Goal: Task Accomplishment & Management: Manage account settings

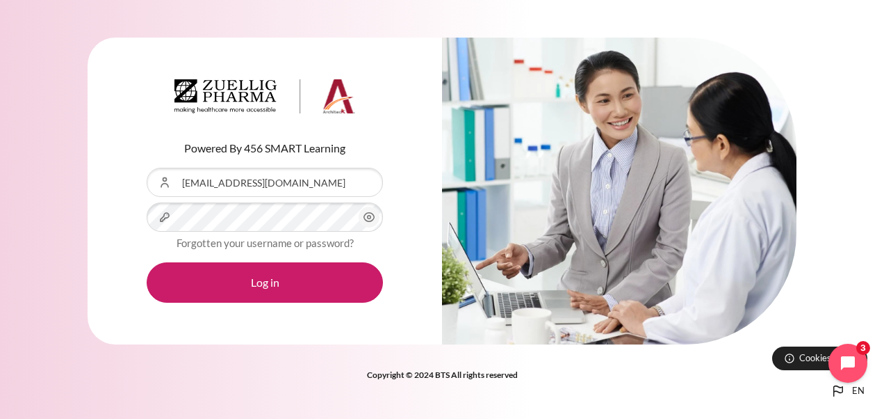
click at [373, 218] on icon "Content" at bounding box center [369, 217] width 17 height 17
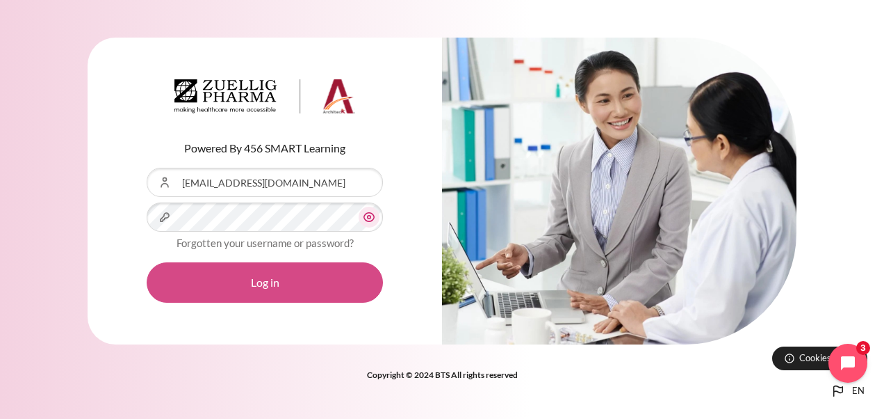
click at [305, 289] on button "Log in" at bounding box center [265, 282] width 236 height 40
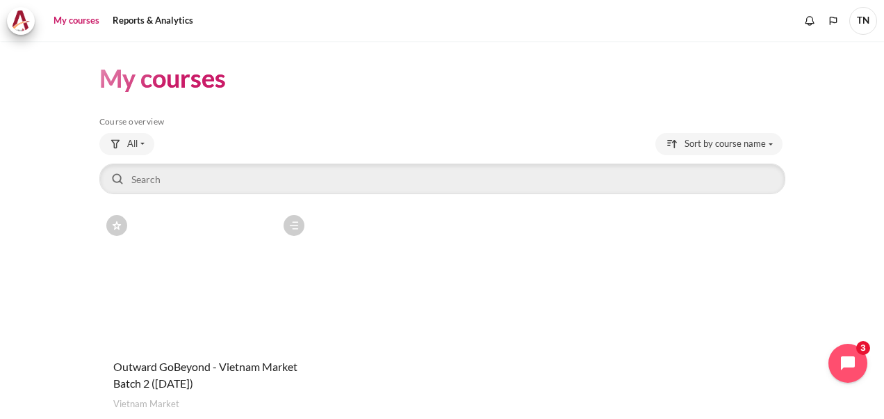
click at [246, 311] on figure "Content" at bounding box center [205, 277] width 212 height 139
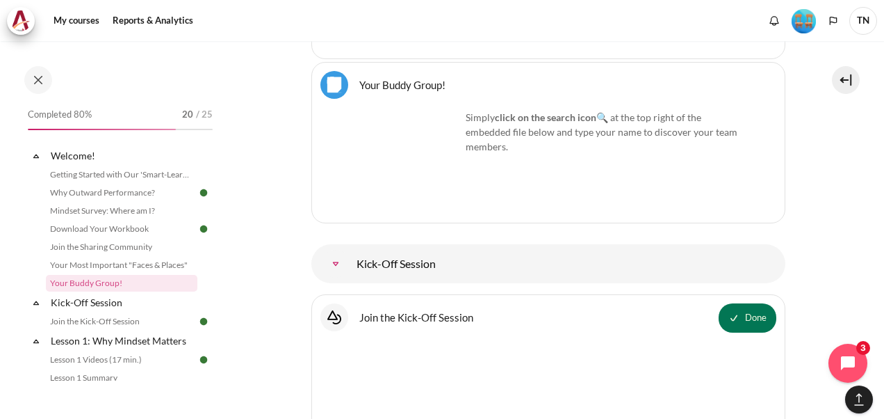
scroll to position [1499, 0]
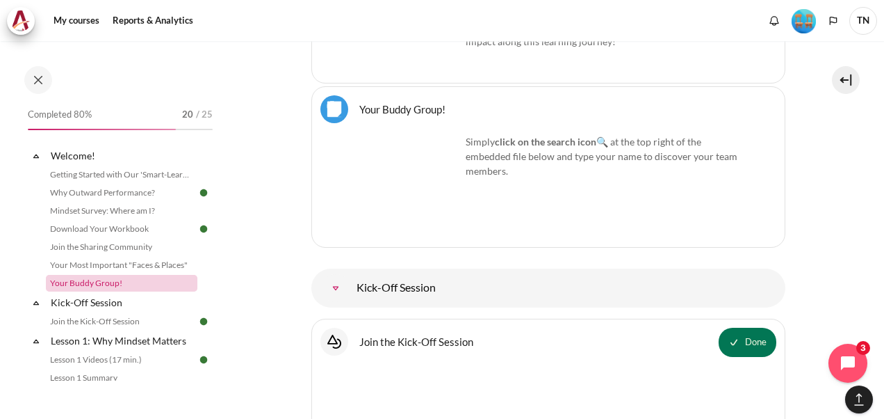
click at [115, 279] on link "Your Buddy Group!" at bounding box center [122, 283] width 152 height 17
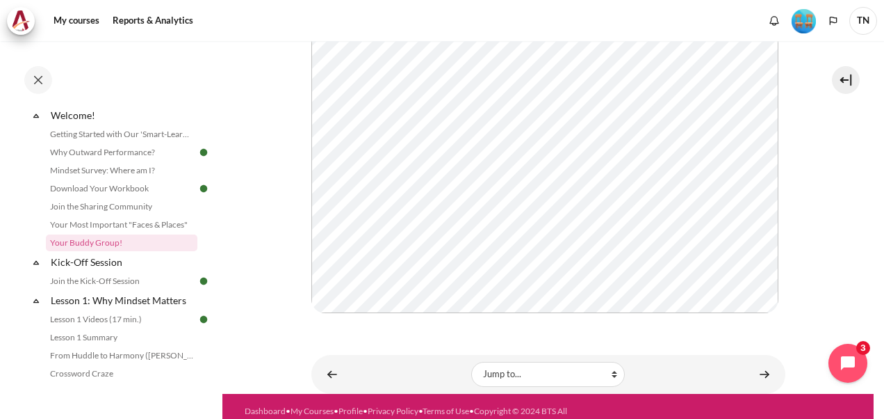
scroll to position [373, 0]
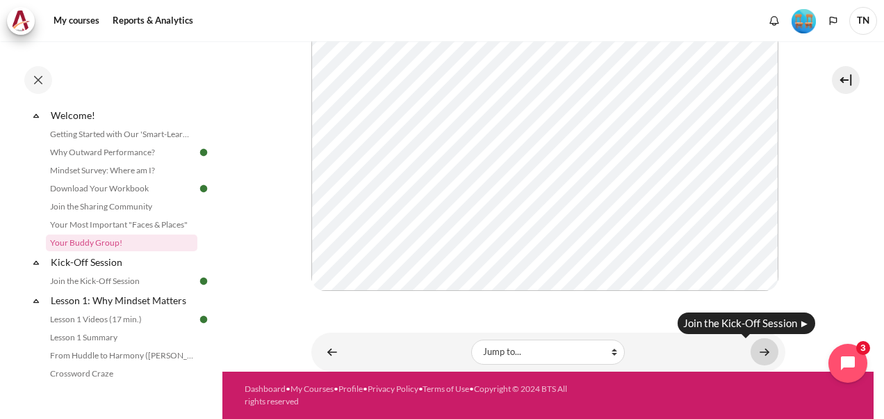
click at [751, 355] on link "Content" at bounding box center [765, 351] width 28 height 27
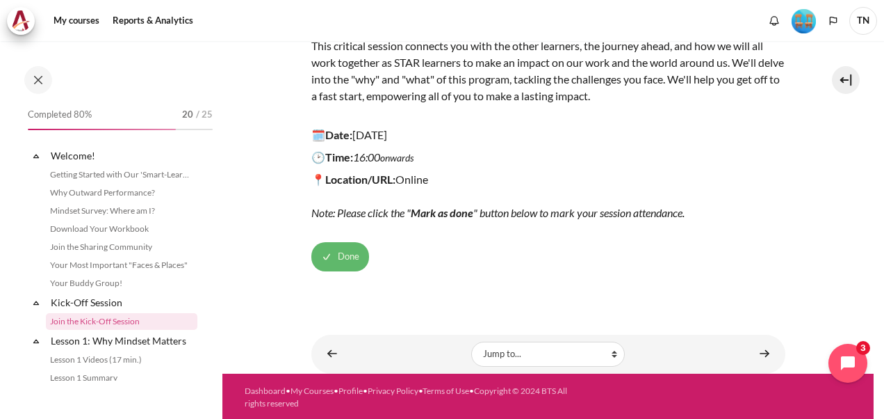
scroll to position [79, 0]
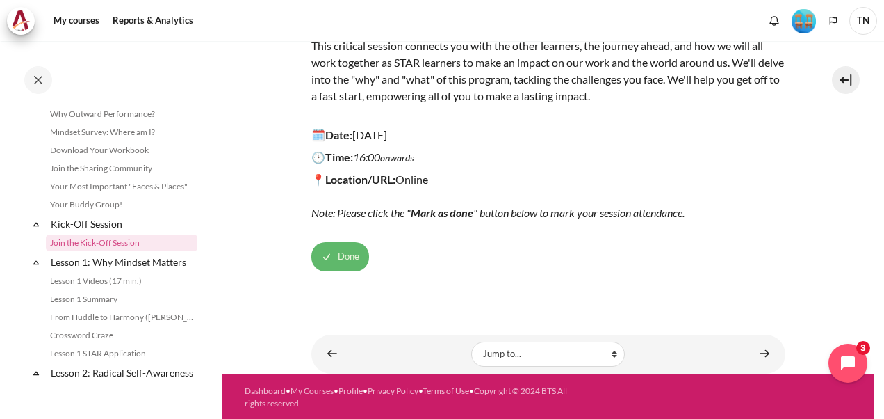
click at [342, 254] on span "Done" at bounding box center [349, 257] width 22 height 14
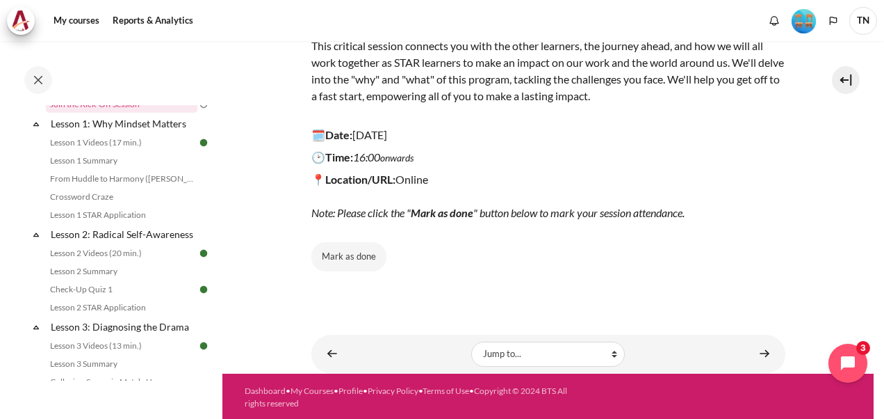
scroll to position [220, 0]
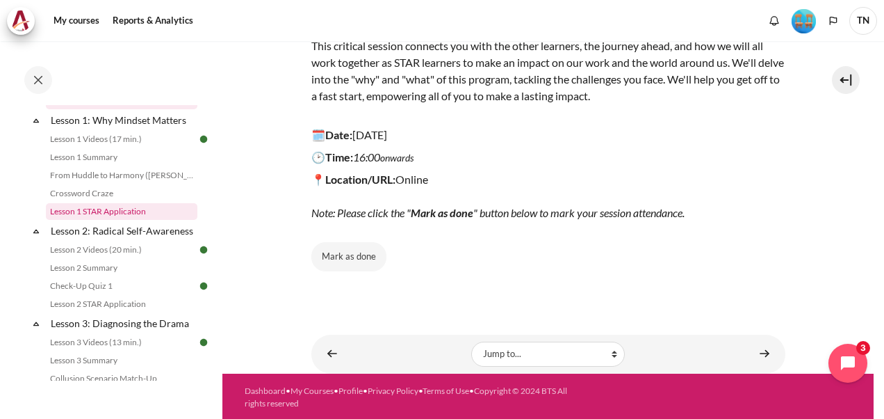
click at [124, 209] on link "Lesson 1 STAR Application" at bounding box center [122, 211] width 152 height 17
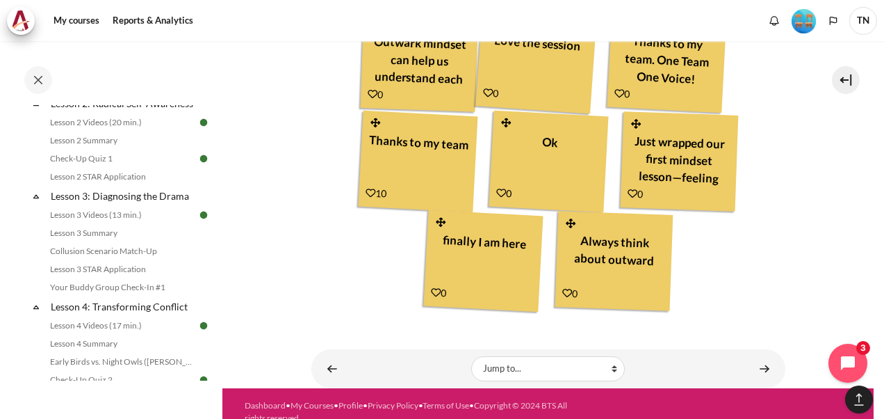
scroll to position [1204, 0]
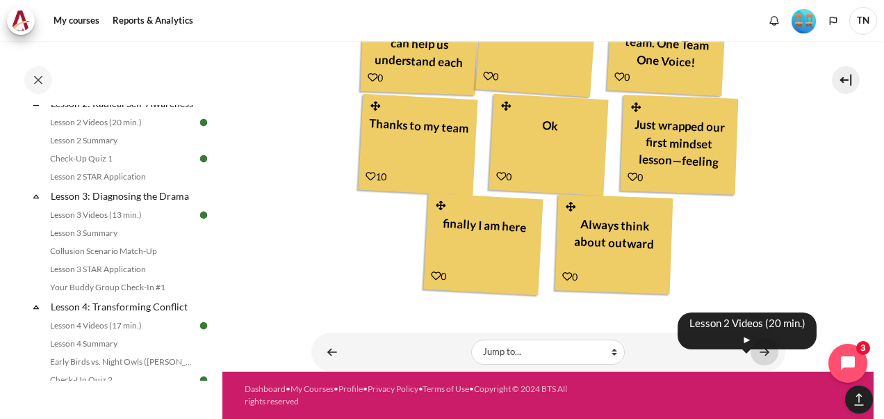
click at [754, 349] on link "Content" at bounding box center [765, 351] width 28 height 27
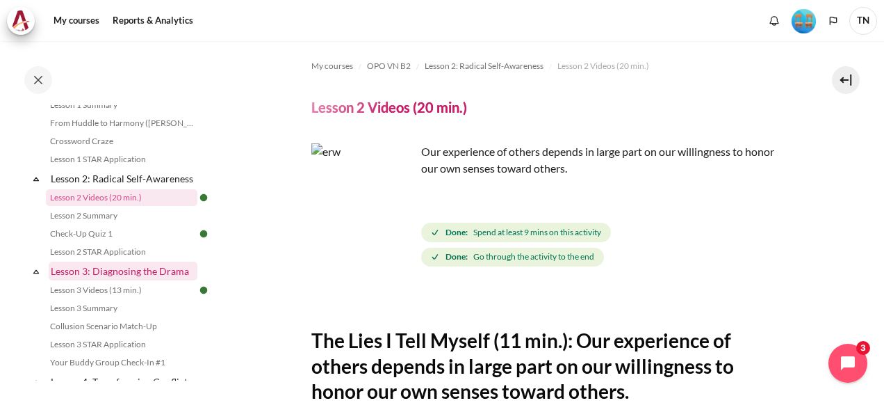
scroll to position [293, 0]
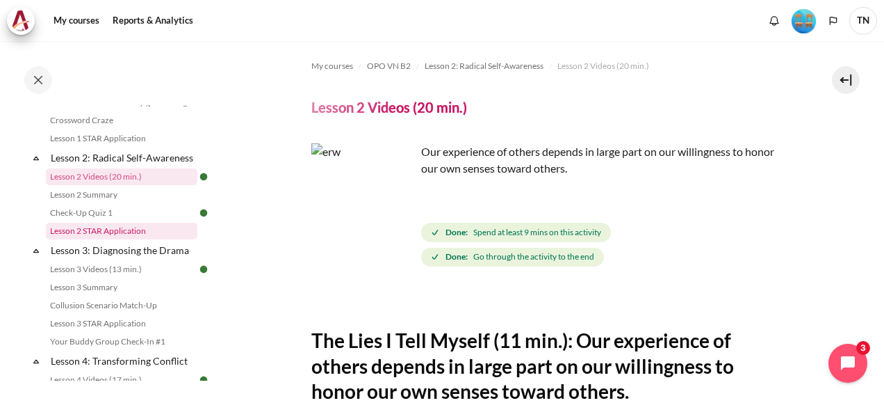
click at [145, 239] on link "Lesson 2 STAR Application" at bounding box center [122, 230] width 152 height 17
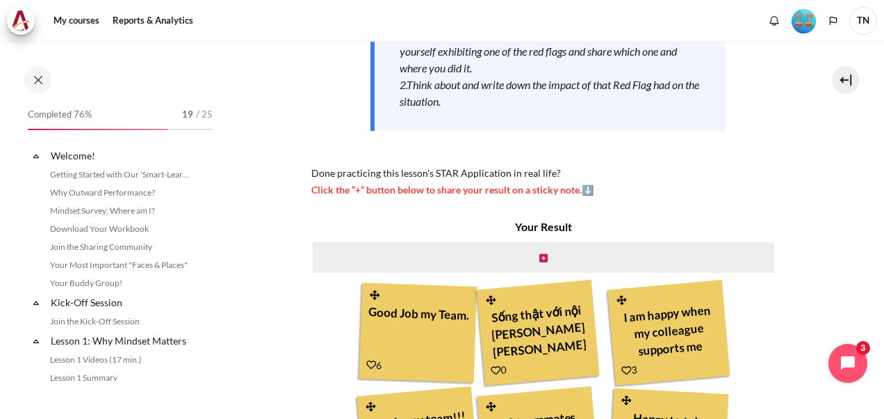
scroll to position [296, 0]
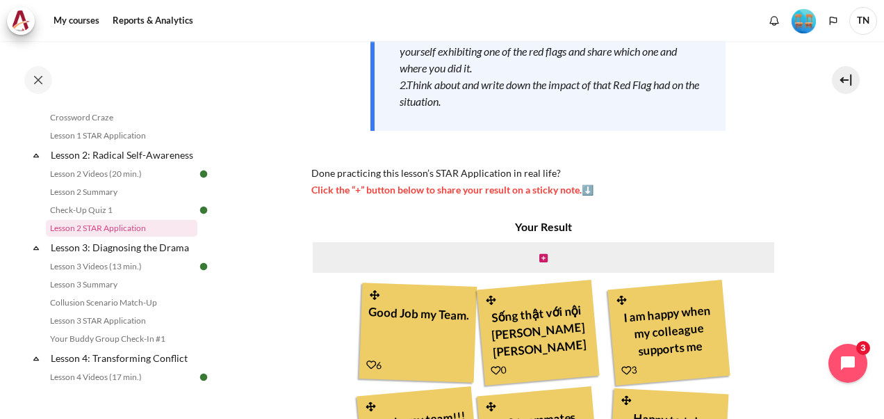
click at [588, 188] on span "Click the “+” button below to share your result on a sticky note.⬇️" at bounding box center [452, 190] width 282 height 12
click at [496, 188] on span "Click the “+” button below to share your result on a sticky note.⬇️" at bounding box center [452, 190] width 282 height 12
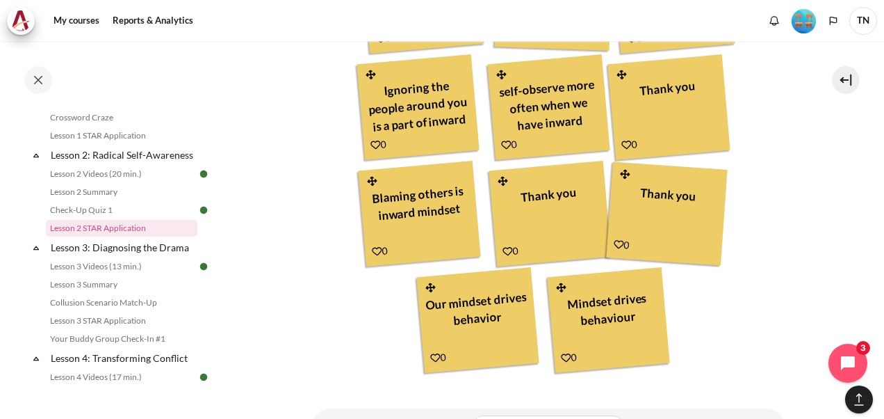
scroll to position [1104, 0]
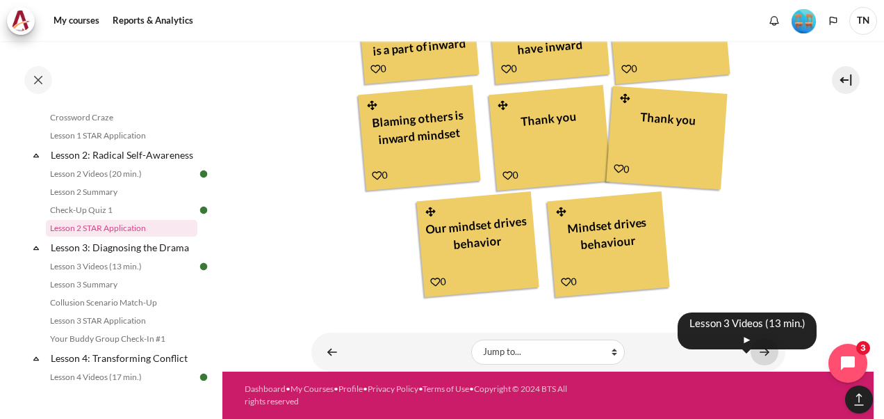
click at [752, 349] on link "Content" at bounding box center [765, 351] width 28 height 27
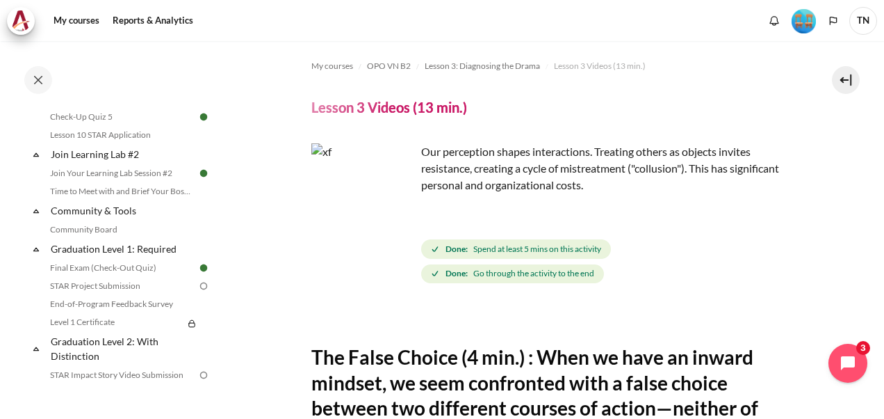
scroll to position [1399, 0]
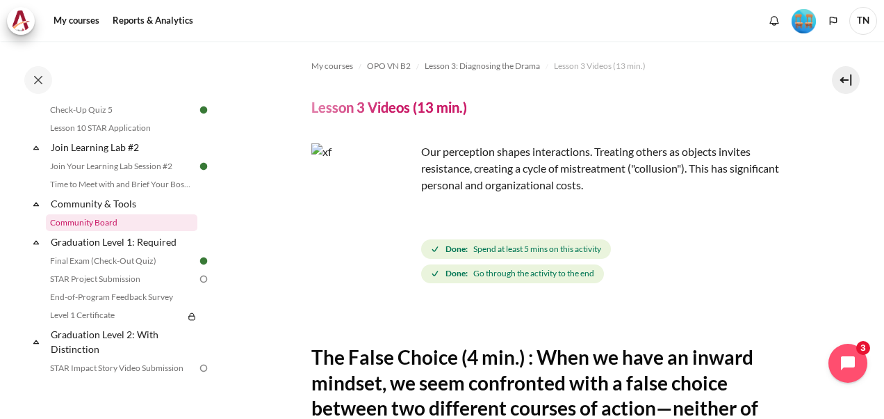
click at [103, 231] on link "Community Board" at bounding box center [122, 222] width 152 height 17
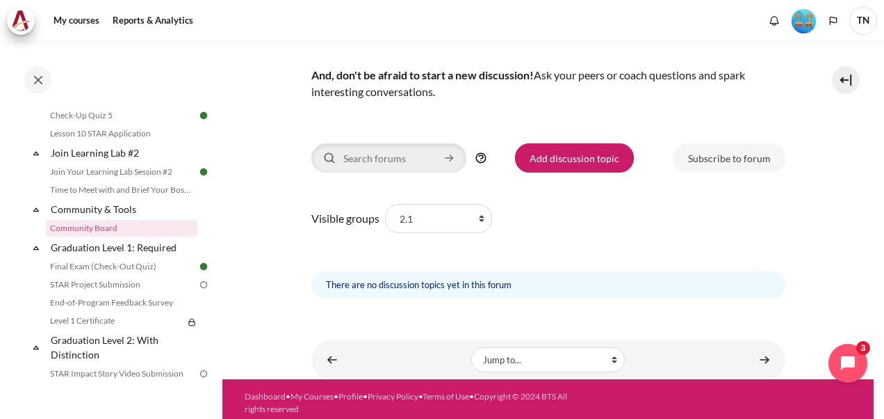
scroll to position [161, 0]
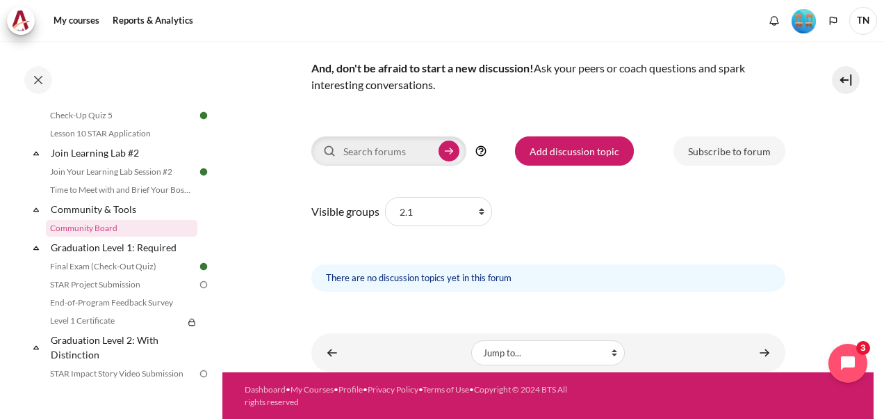
click at [450, 153] on icon "Content" at bounding box center [451, 151] width 3 height 6
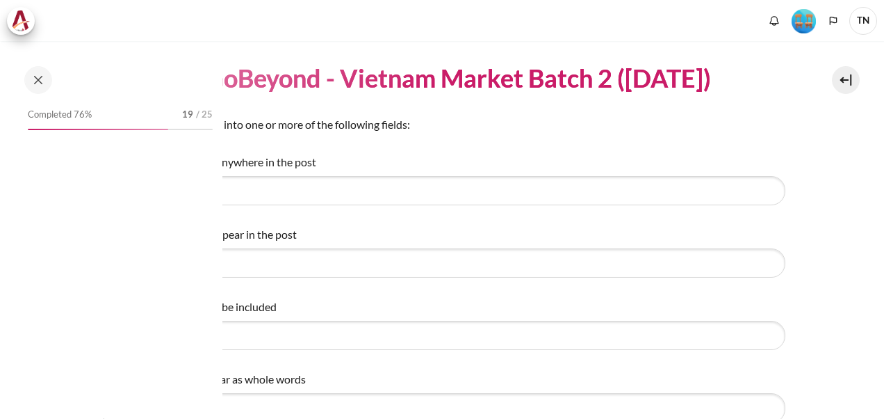
select select "Content"
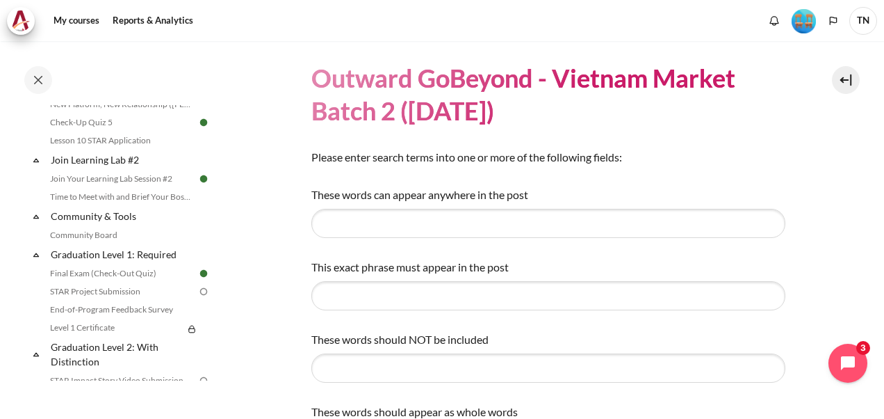
scroll to position [1390, 0]
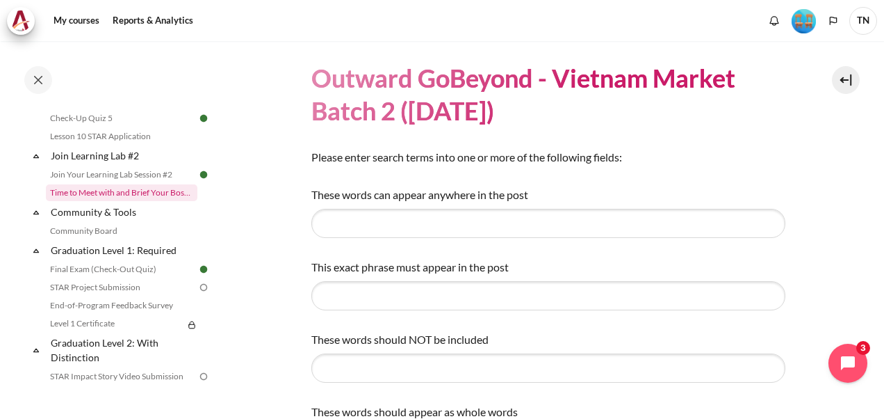
click at [136, 201] on link "Time to Meet with and Brief Your Boss #2" at bounding box center [122, 192] width 152 height 17
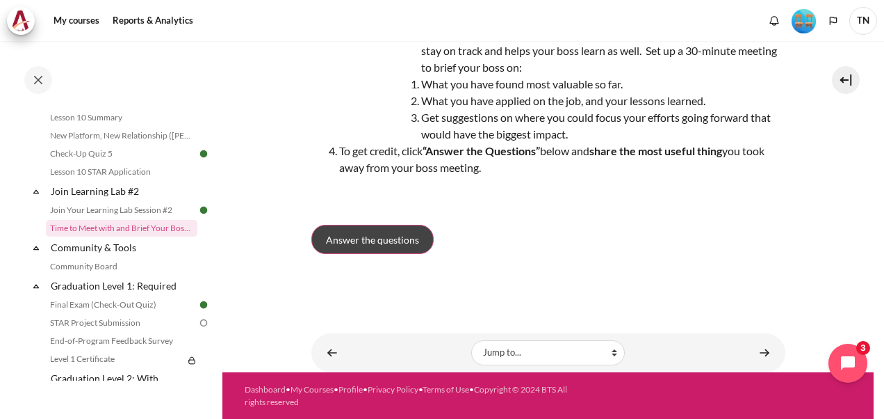
scroll to position [54, 0]
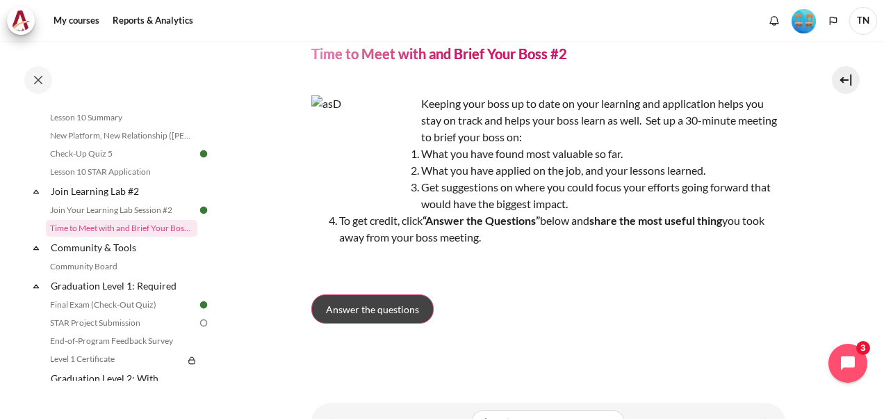
click at [344, 314] on span "Answer the questions" at bounding box center [372, 309] width 93 height 15
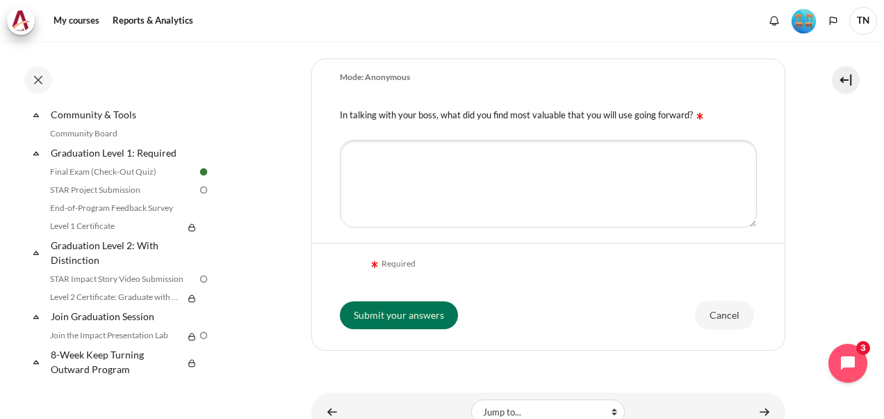
scroll to position [1502, 0]
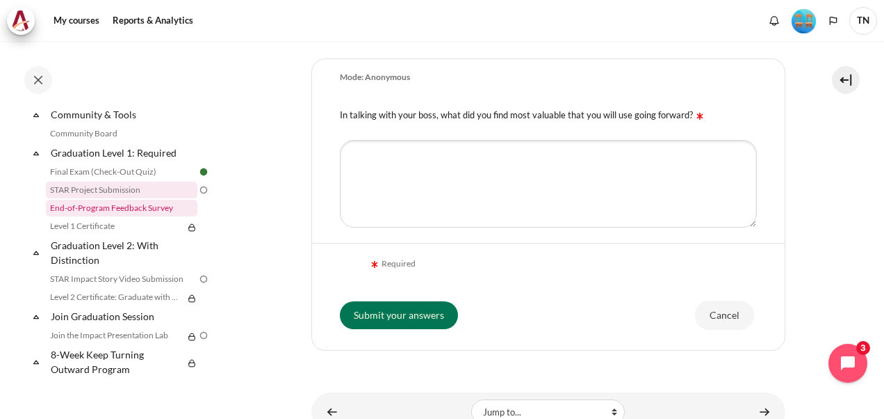
drag, startPoint x: 110, startPoint y: 188, endPoint x: 139, endPoint y: 206, distance: 34.0
click at [110, 188] on link "STAR Project Submission" at bounding box center [122, 189] width 152 height 17
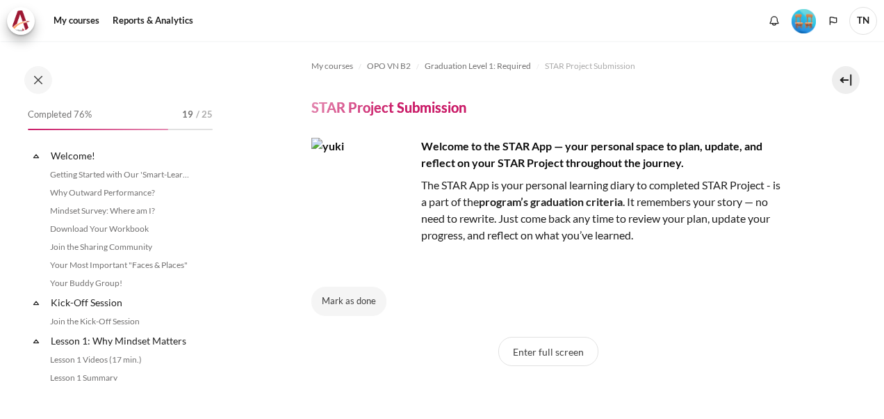
scroll to position [1450, 0]
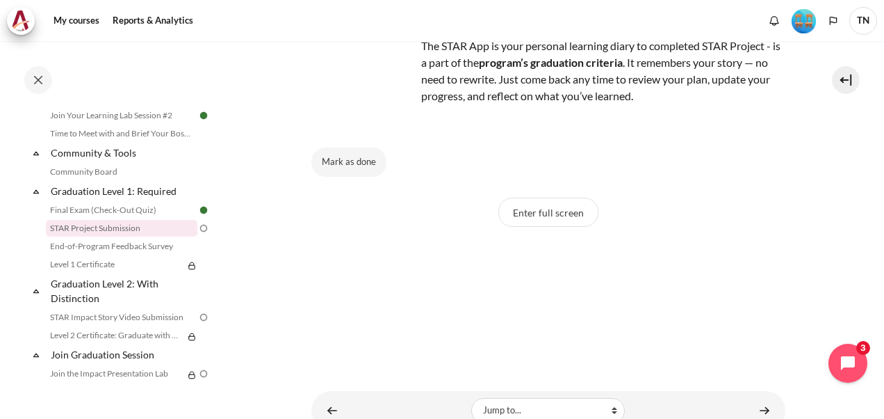
scroll to position [88, 0]
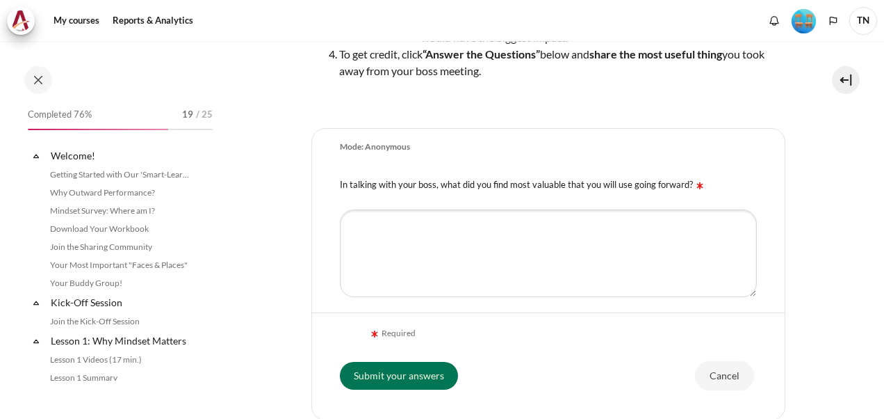
scroll to position [1355, 0]
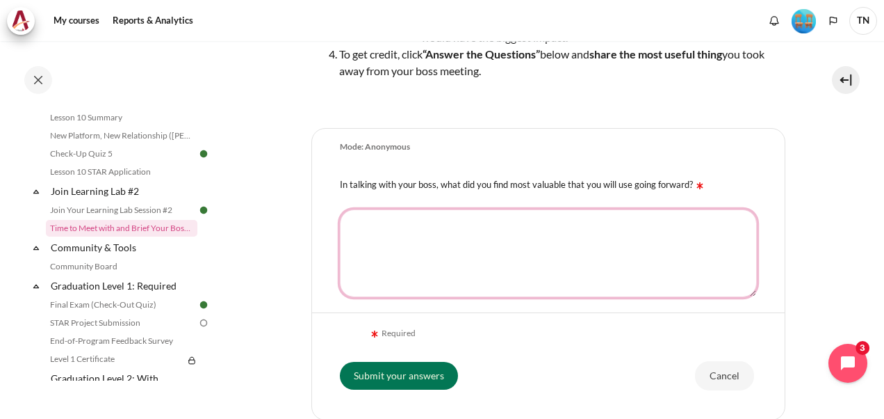
click at [373, 236] on textarea "In talking with your boss, what did you find most valuable that you will use go…" at bounding box center [548, 253] width 417 height 88
click at [373, 224] on textarea "In talking with your boss, what did you find most valuable that you will use go…" at bounding box center [548, 253] width 417 height 88
paste textarea "Key Learning • Shift from Inward Mindset → Outward Mindset, focusing on underst…"
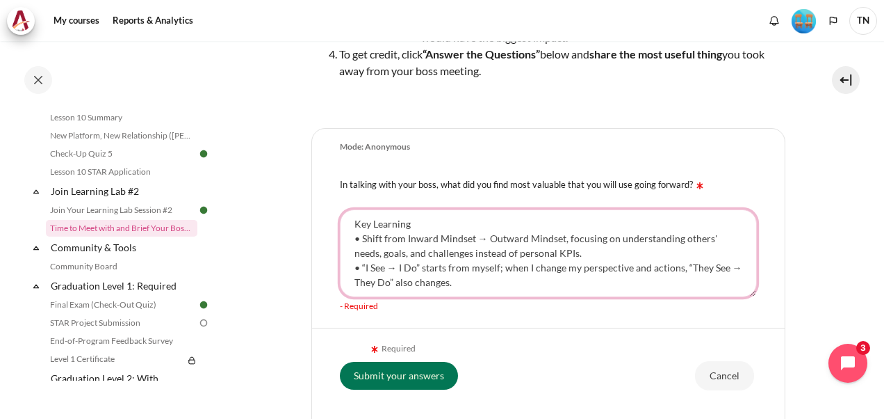
scroll to position [6, 0]
click at [360, 231] on textarea "Key Learning • Shift from Inward Mindset → Outward Mindset, focusing on underst…" at bounding box center [548, 253] width 417 height 88
click at [366, 266] on textarea "Key Learning Shift from Inward Mindset → Outward Mindset, focusing on understan…" at bounding box center [548, 253] width 417 height 88
click at [362, 263] on textarea "Key Learning Shift from Inward Mindset → Outward Mindset, focusing on understan…" at bounding box center [548, 253] width 417 height 88
click at [388, 261] on textarea "Key Learning Shift from Inward Mindset → Outward Mindset, focusing on understan…" at bounding box center [548, 253] width 417 height 88
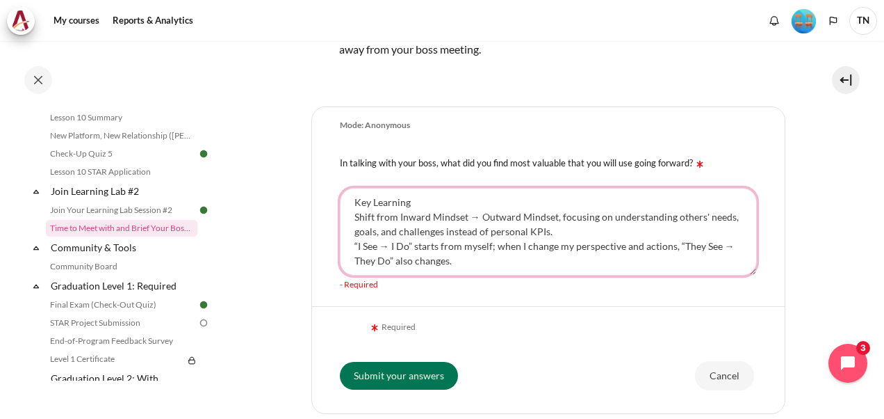
scroll to position [209, 0]
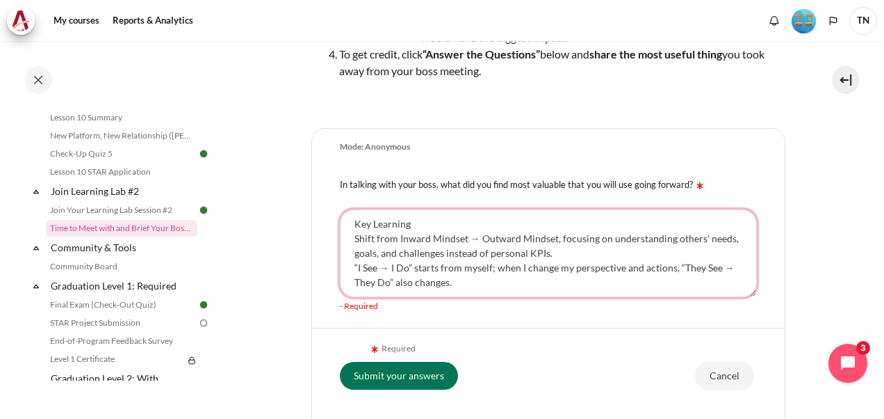
click at [469, 273] on textarea "Key Learning Shift from Inward Mindset → Outward Mindset, focusing on understan…" at bounding box center [548, 253] width 417 height 88
paste textarea "Application & Lessons Learned • Actively listen and understand customers' goals…"
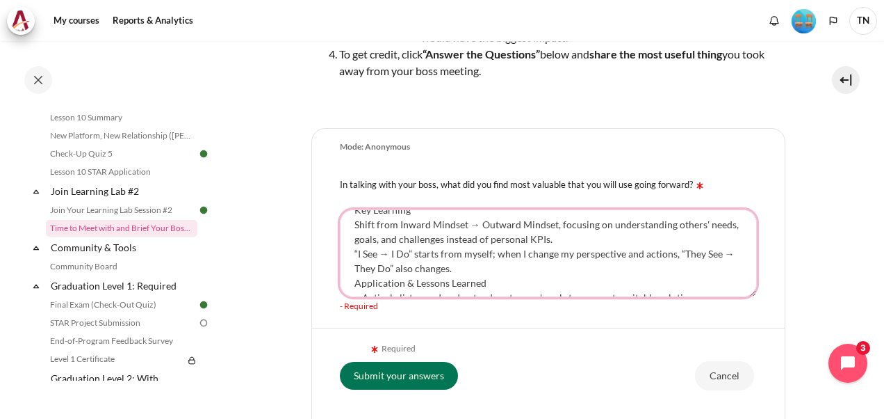
scroll to position [65, 0]
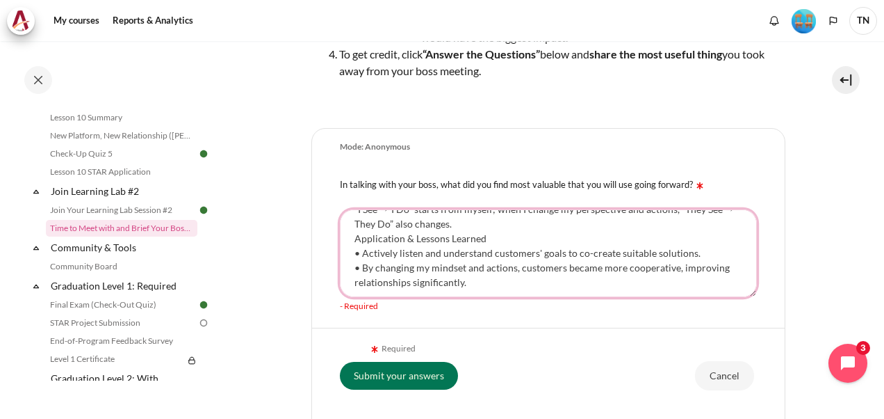
click at [359, 250] on textarea "Key Learning Shift from Inward Mindset → Outward Mindset, focusing on understan…" at bounding box center [548, 253] width 417 height 88
click at [478, 277] on textarea "Key Learning Shift from Inward Mindset → Outward Mindset, focusing on understan…" at bounding box center [548, 253] width 417 height 88
paste textarea "Next Focus • Continue practicing active listening. • Put myself in customers' s…"
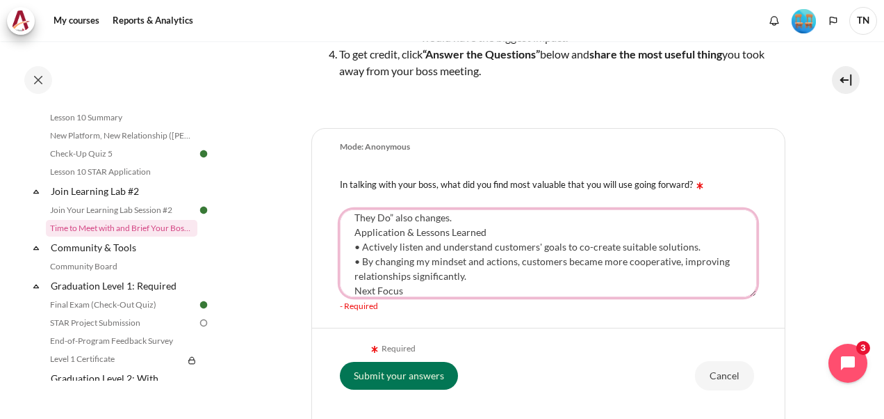
scroll to position [123, 0]
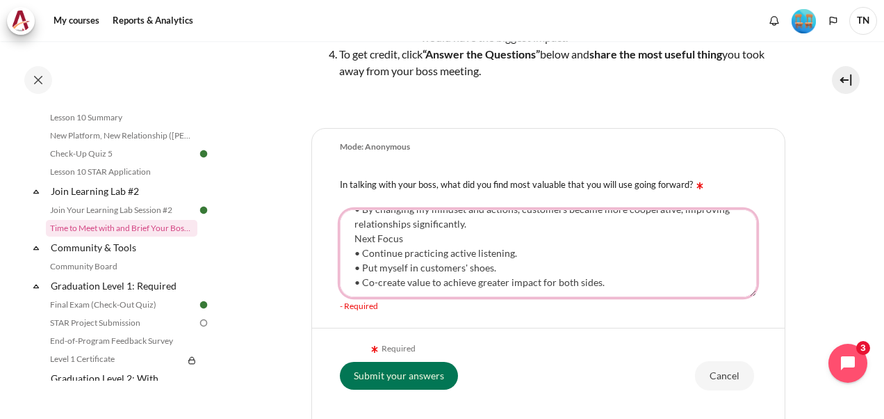
paste textarea "Key Takeaway • Change starts from myself: when I change how I see and act, othe…"
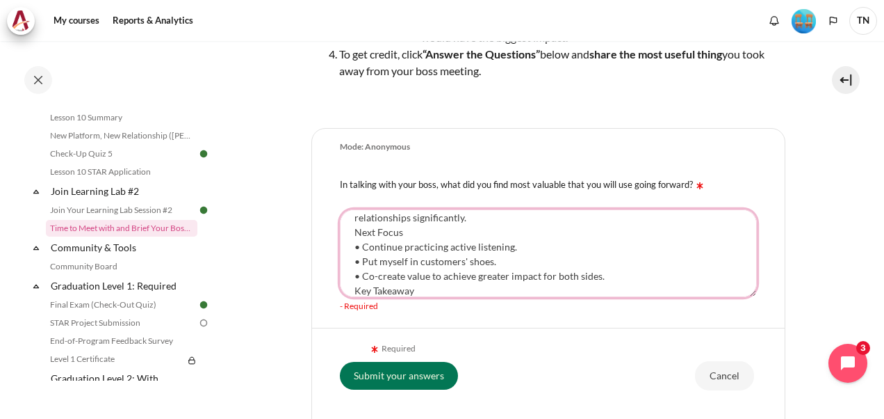
scroll to position [167, 0]
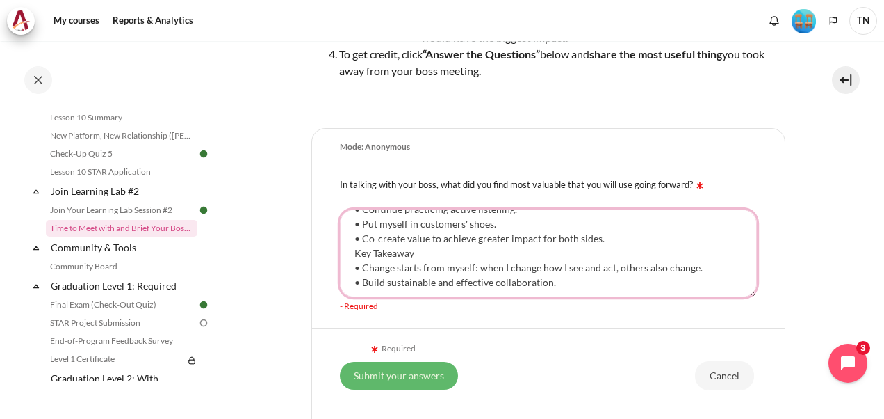
type textarea "Key Learning Shift from Inward Mindset → Outward Mindset, focusing on understan…"
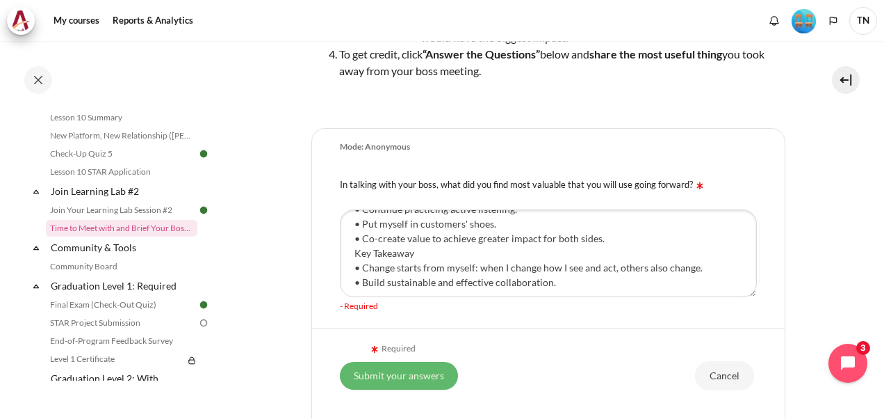
click at [404, 377] on input "Submit your answers" at bounding box center [399, 375] width 118 height 28
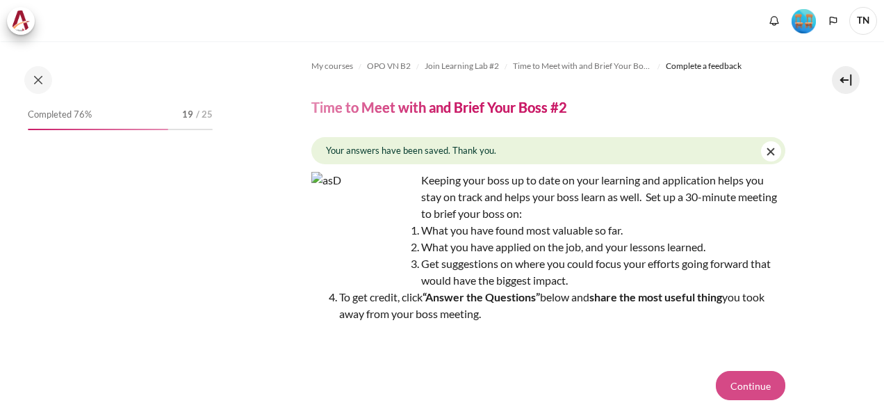
click at [747, 385] on button "Continue" at bounding box center [751, 385] width 70 height 29
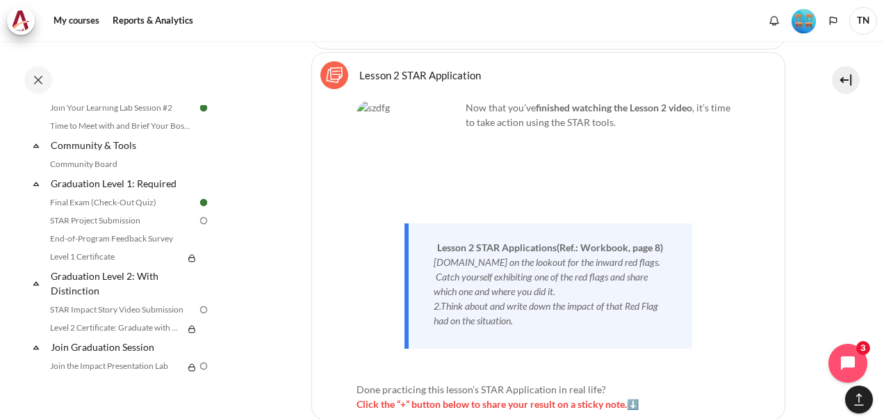
scroll to position [1454, 0]
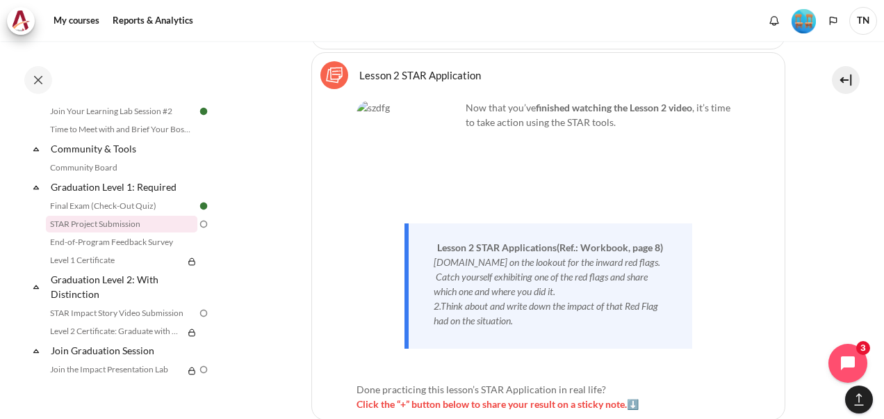
click at [115, 232] on link "STAR Project Submission" at bounding box center [122, 224] width 152 height 17
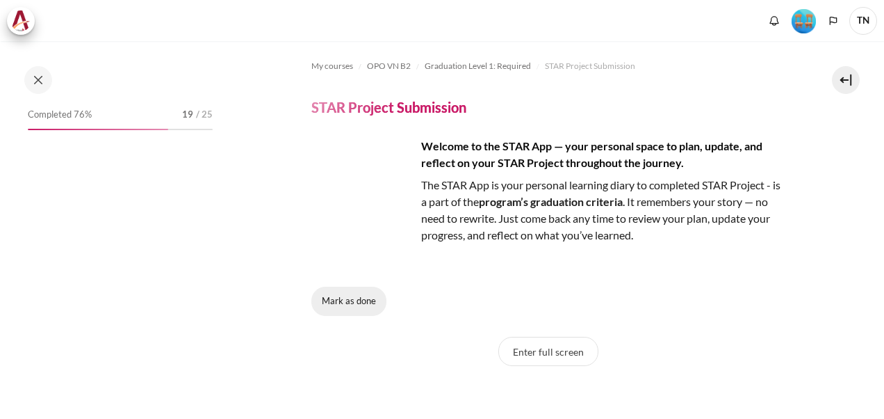
click at [342, 303] on button "Mark as done" at bounding box center [348, 300] width 75 height 29
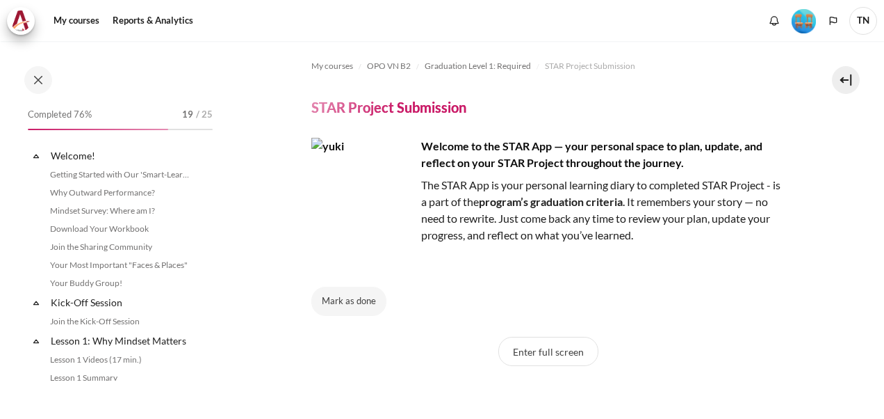
scroll to position [1450, 0]
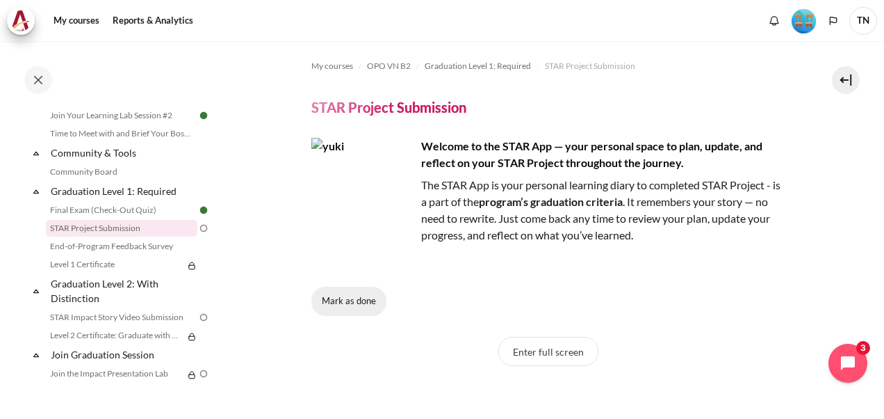
click at [352, 300] on button "Mark as done" at bounding box center [348, 300] width 75 height 29
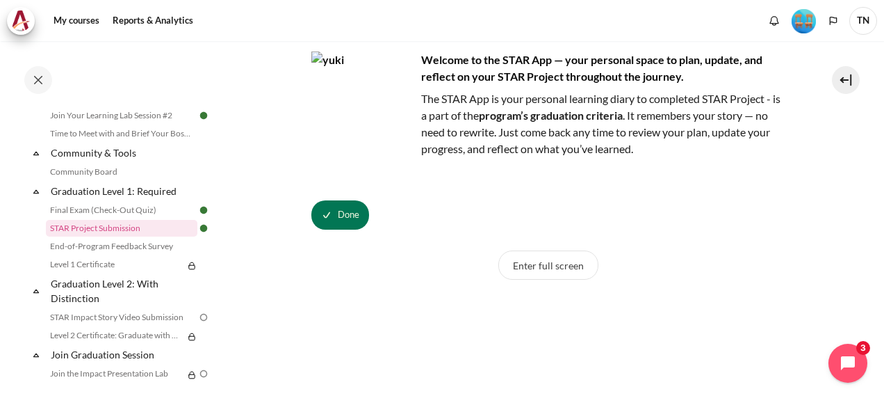
scroll to position [197, 0]
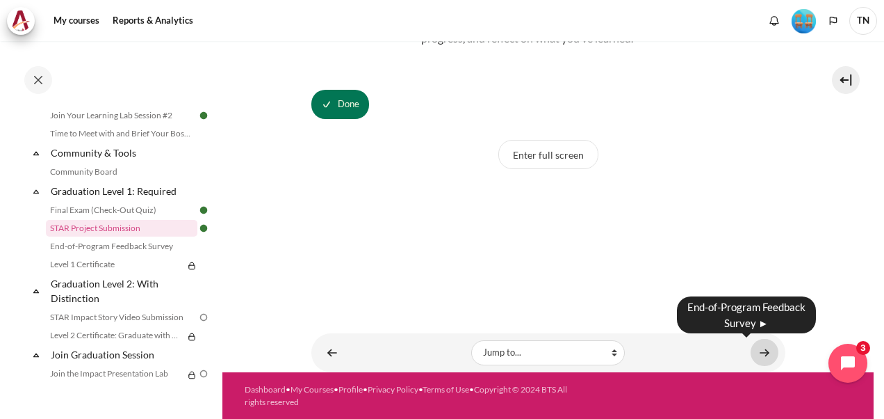
click at [754, 352] on link "Content" at bounding box center [765, 352] width 28 height 27
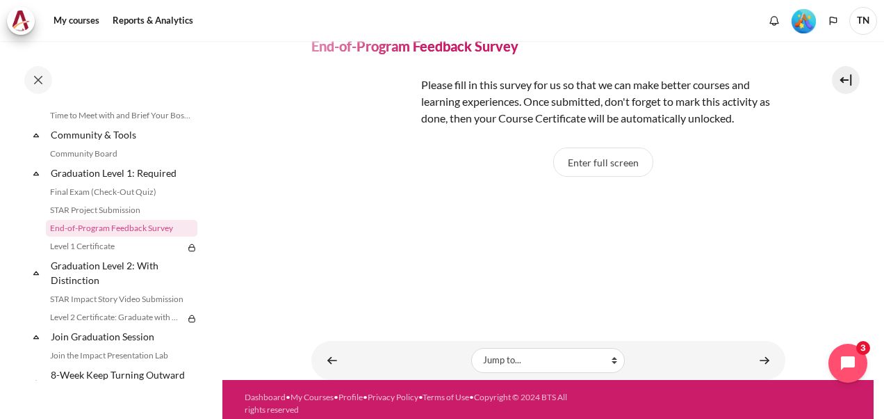
scroll to position [69, 0]
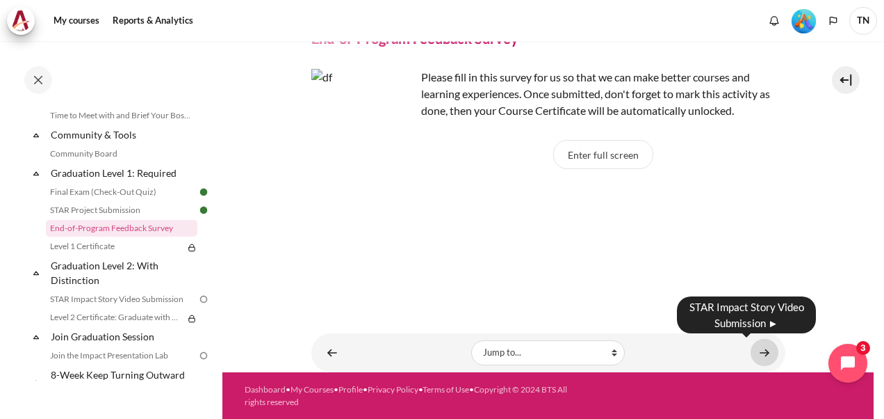
click at [754, 350] on link "Content" at bounding box center [765, 352] width 28 height 27
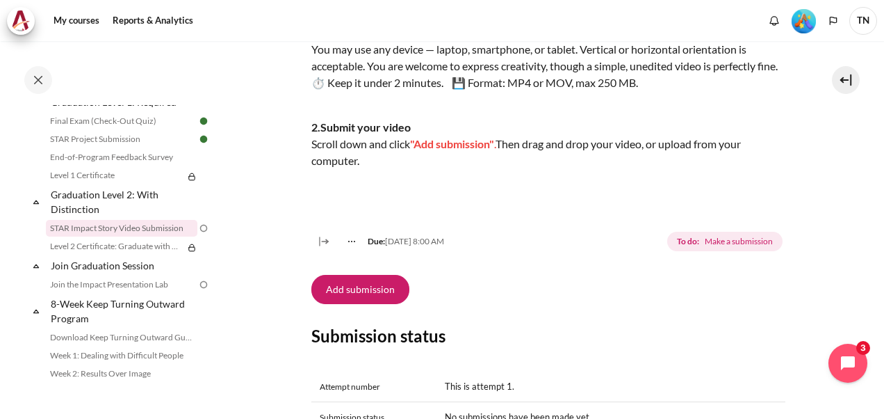
scroll to position [348, 0]
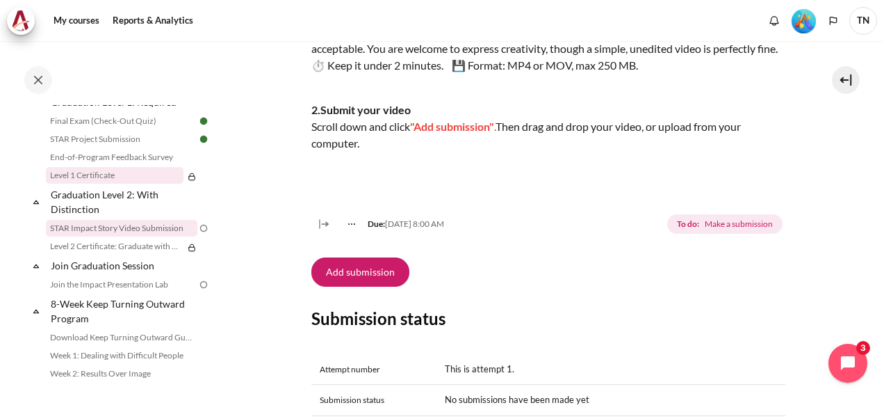
click at [111, 184] on link "Level 1 Certificate" at bounding box center [115, 175] width 138 height 17
click at [145, 165] on link "End-of-Program Feedback Survey" at bounding box center [122, 157] width 152 height 17
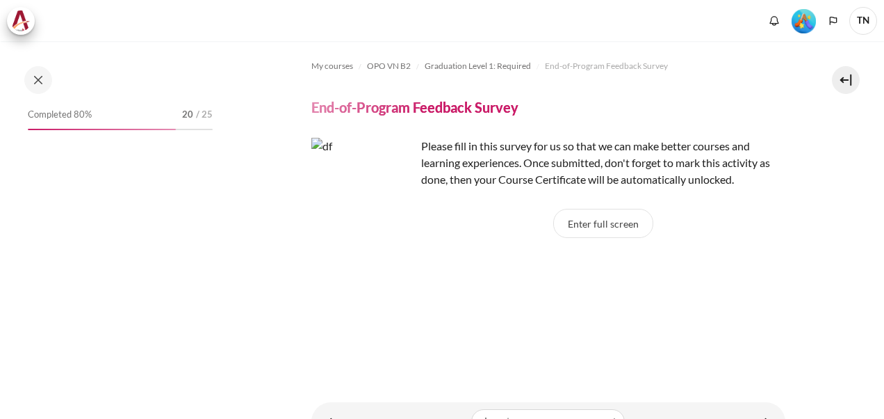
scroll to position [1468, 0]
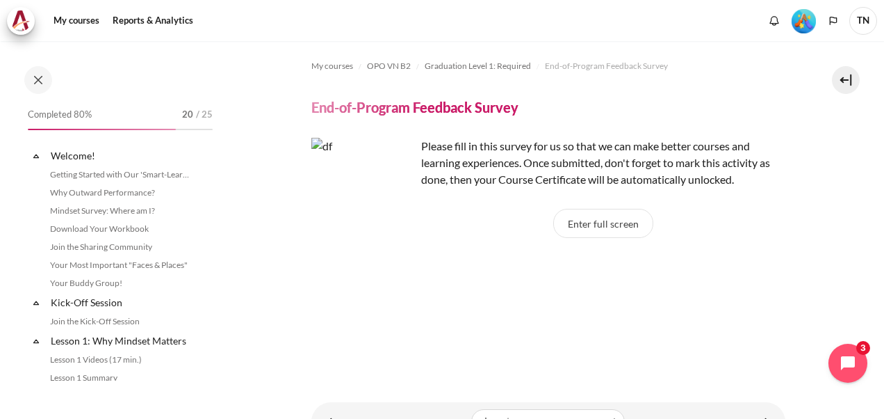
scroll to position [1468, 0]
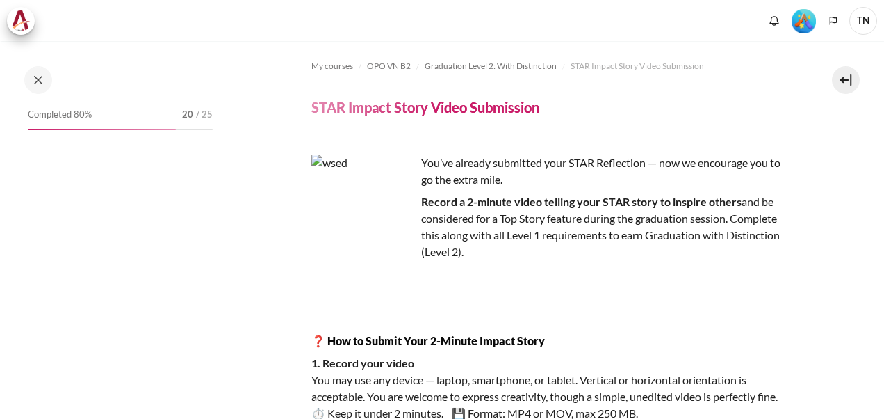
scroll to position [1539, 0]
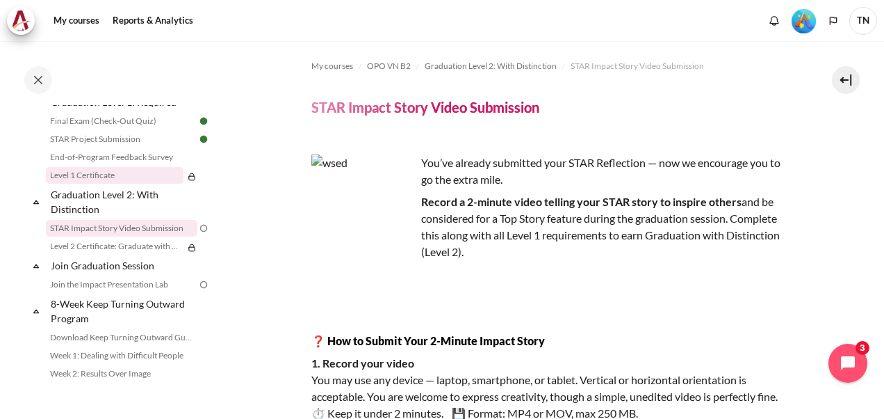
drag, startPoint x: 95, startPoint y: 190, endPoint x: 104, endPoint y: 190, distance: 9.0
click at [96, 184] on link "Level 1 Certificate" at bounding box center [115, 175] width 138 height 17
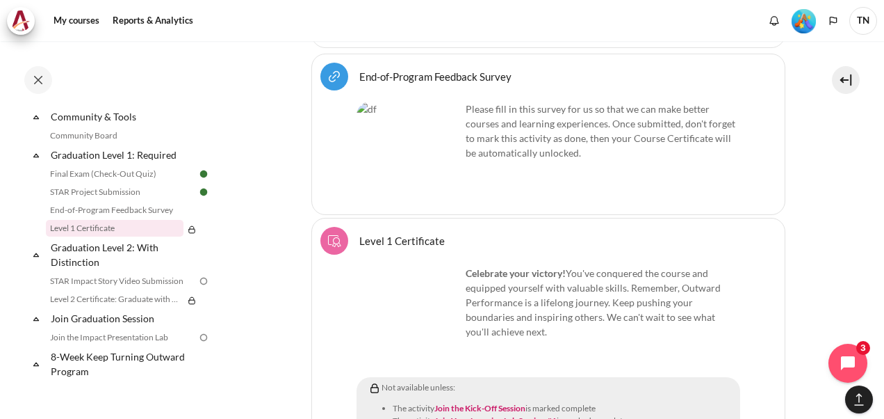
scroll to position [2207, 0]
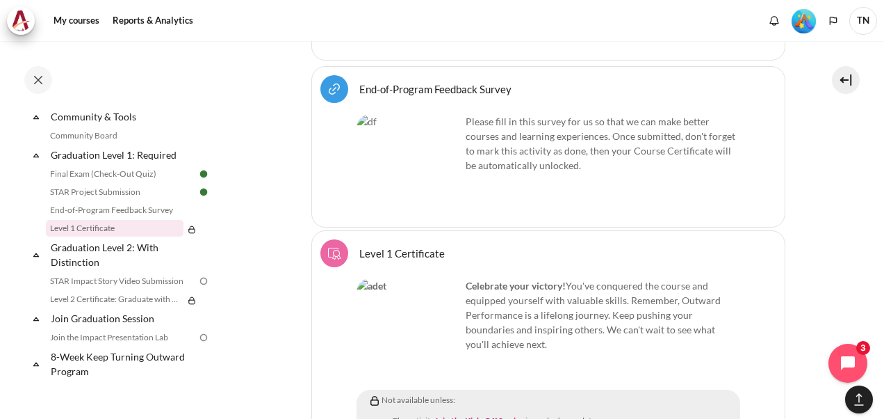
click at [558, 174] on div "Please fill in this survey for us so that we can make better courses and learni…" at bounding box center [549, 166] width 384 height 104
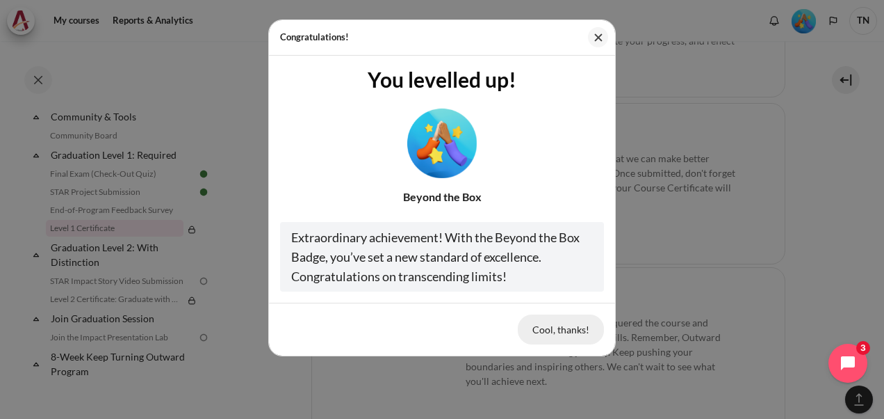
click at [549, 328] on button "Cool, thanks!" at bounding box center [561, 328] width 86 height 29
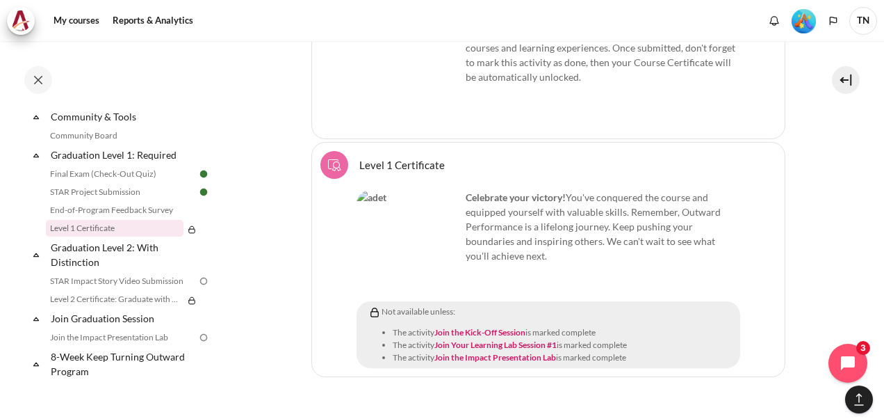
scroll to position [2333, 0]
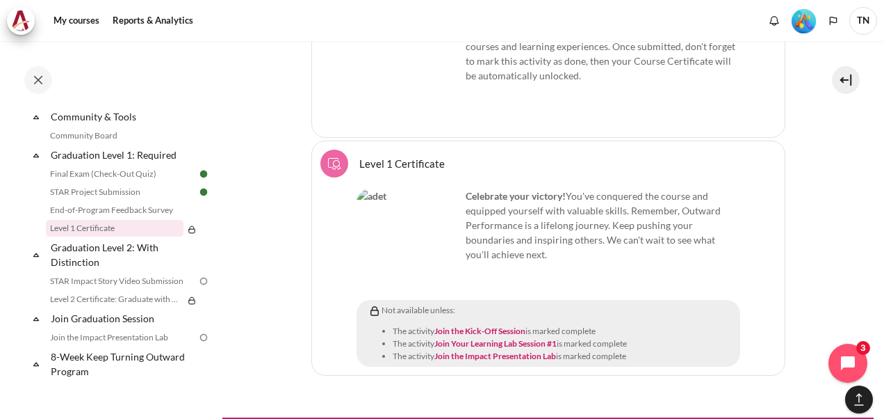
click at [556, 188] on div "Celebrate your victory! You've conquered the course and equipped yourself with …" at bounding box center [549, 224] width 384 height 73
click at [431, 213] on img "Content" at bounding box center [409, 240] width 104 height 104
click at [96, 236] on link "Level 1 Certificate" at bounding box center [115, 228] width 138 height 17
click at [137, 218] on link "End-of-Program Feedback Survey" at bounding box center [122, 210] width 152 height 17
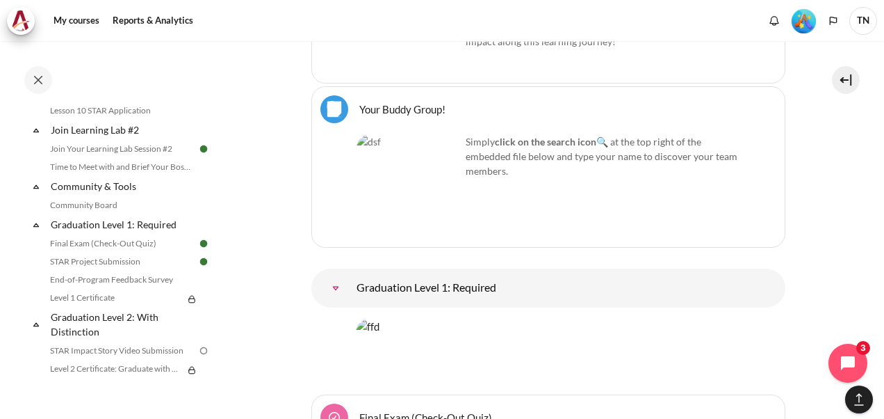
scroll to position [1424, 0]
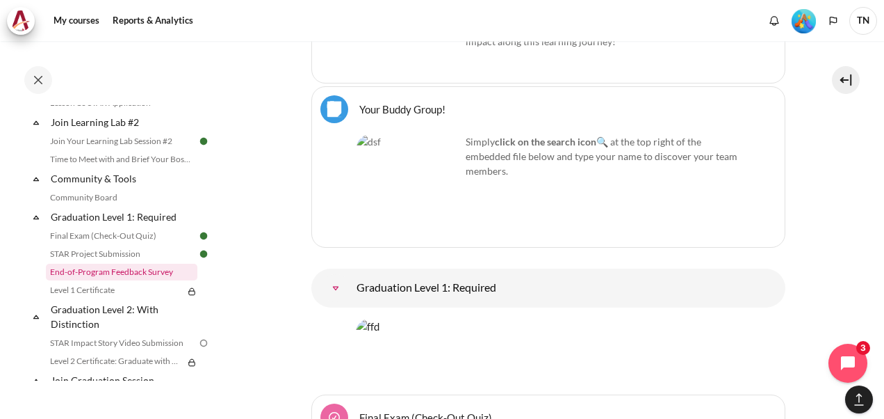
click at [140, 280] on link "End-of-Program Feedback Survey" at bounding box center [122, 271] width 152 height 17
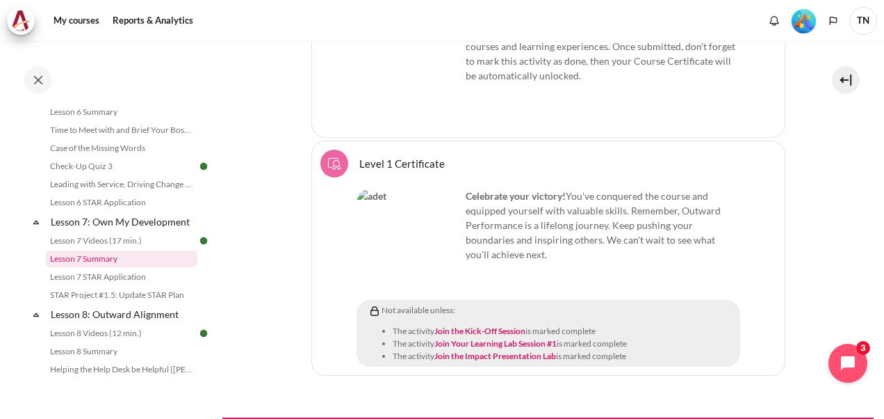
scroll to position [863, 0]
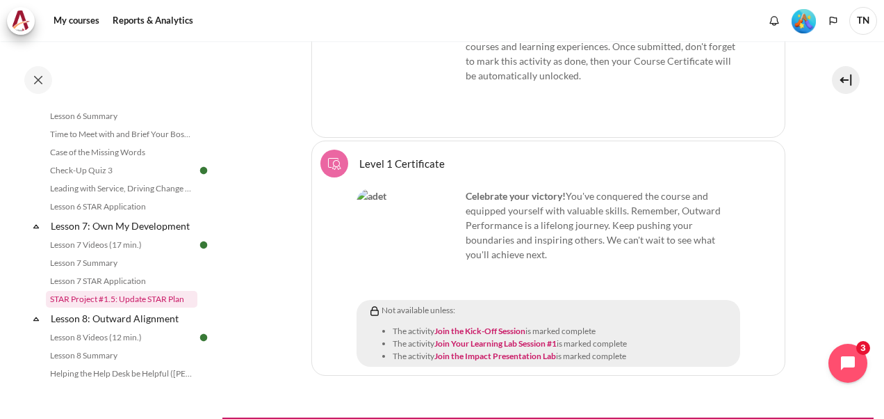
click at [132, 307] on link "STAR Project #1.5: Update STAR Plan" at bounding box center [122, 299] width 152 height 17
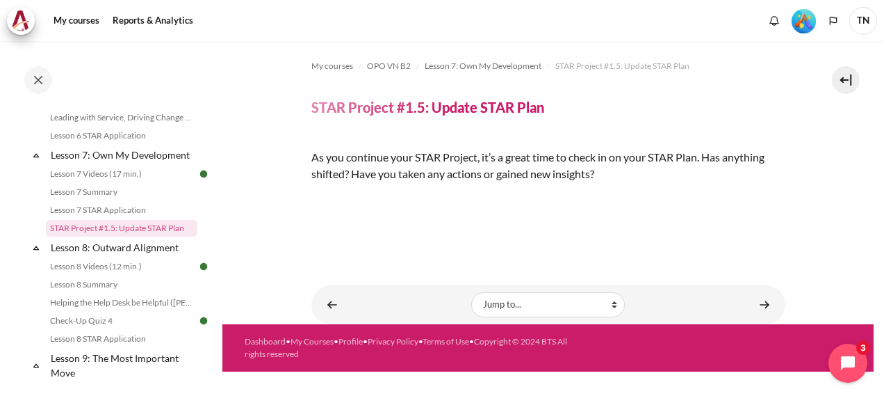
scroll to position [199, 0]
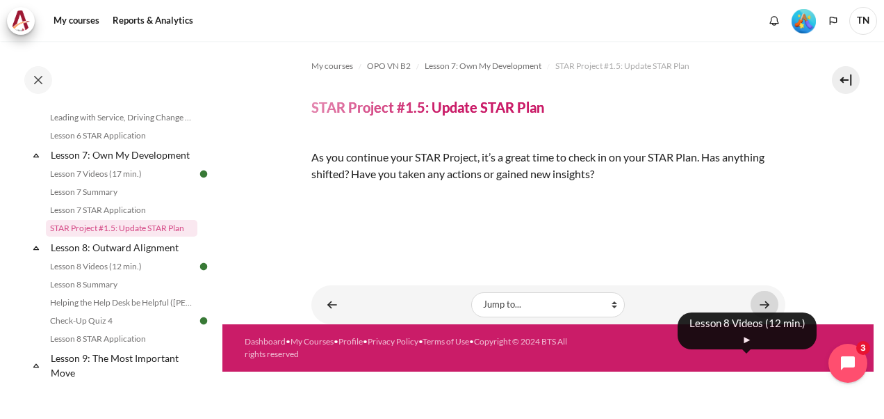
click at [754, 318] on link "Content" at bounding box center [765, 304] width 28 height 27
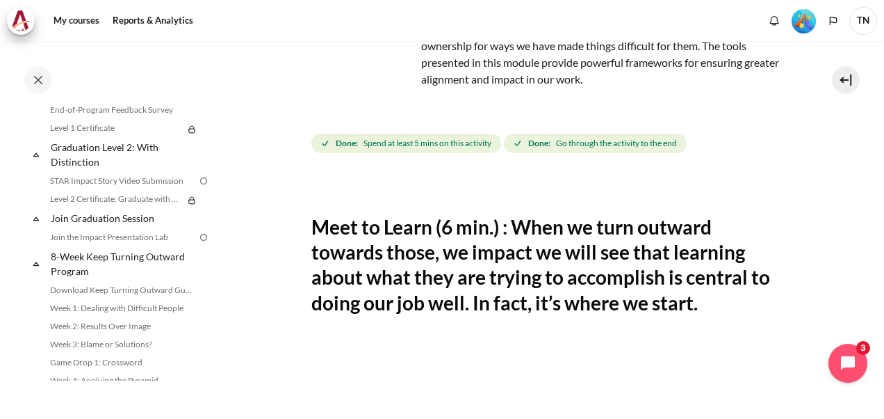
scroll to position [1600, 0]
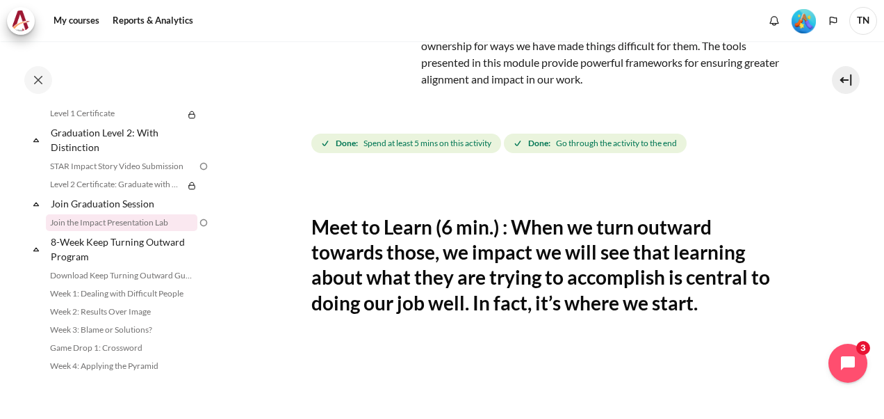
click at [122, 231] on link "Join the Impact Presentation Lab" at bounding box center [122, 222] width 152 height 17
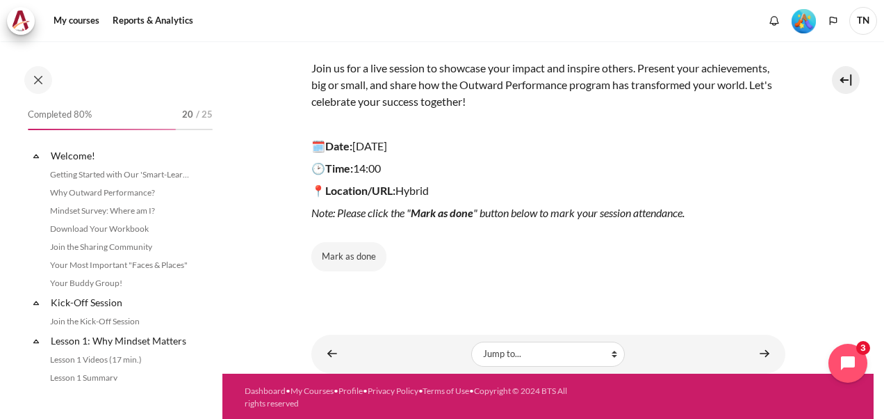
scroll to position [1595, 0]
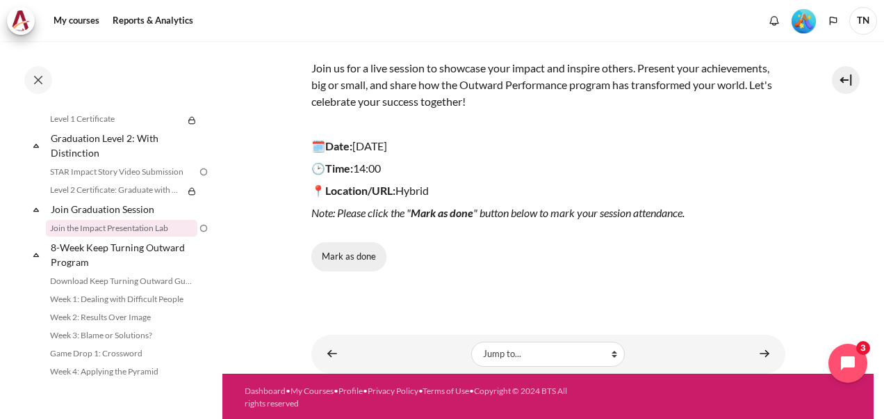
click at [349, 254] on button "Mark as done" at bounding box center [348, 256] width 75 height 29
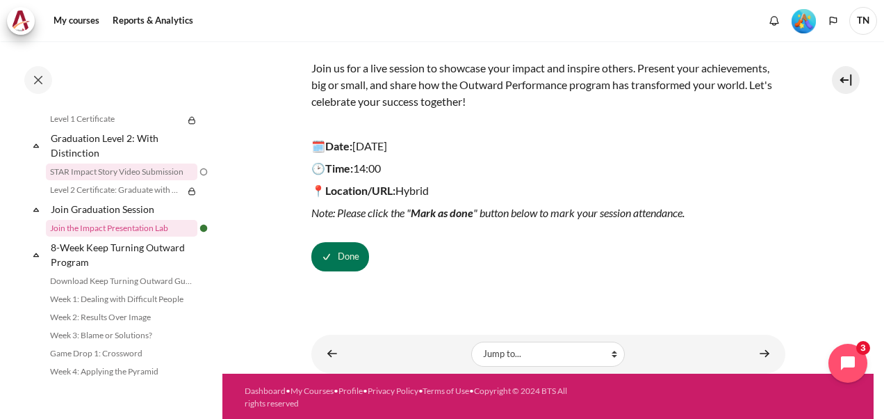
click at [129, 180] on link "STAR Impact Story Video Submission" at bounding box center [122, 171] width 152 height 17
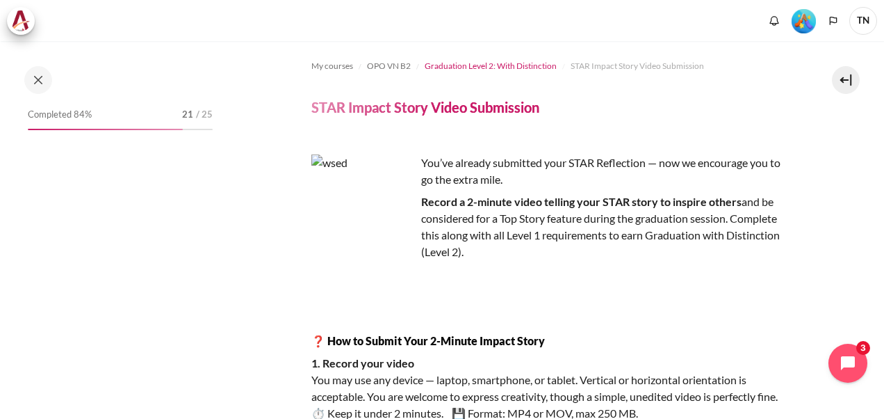
click at [498, 63] on span "Graduation Level 2: With Distinction" at bounding box center [491, 66] width 132 height 13
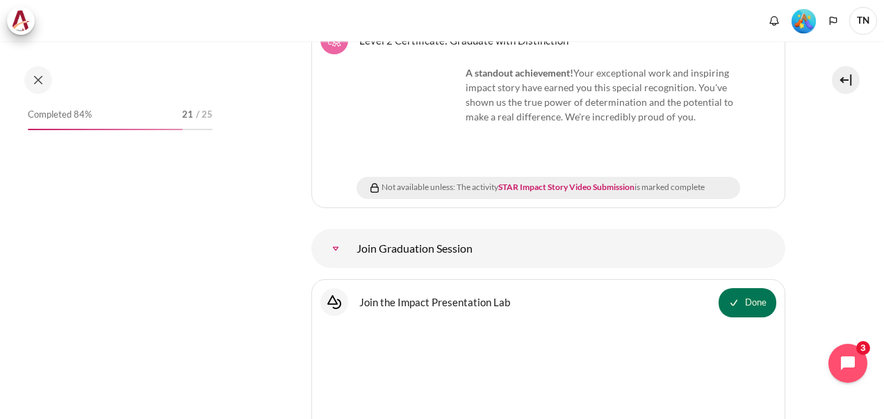
scroll to position [19381, 0]
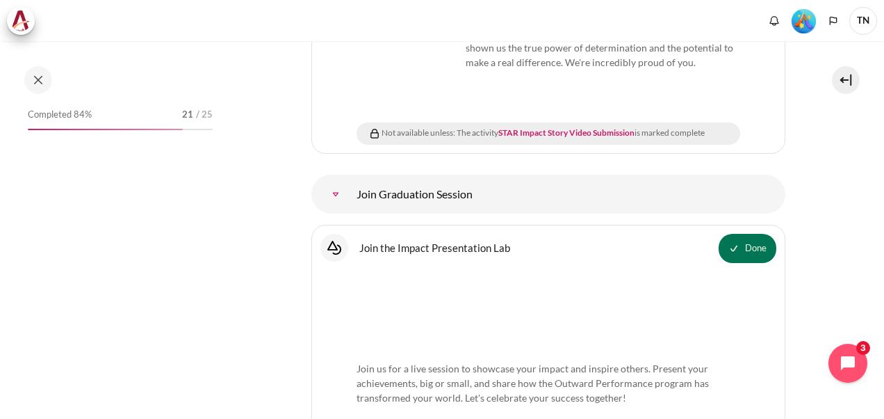
click at [350, 193] on link "Join Graduation Session" at bounding box center [336, 194] width 28 height 28
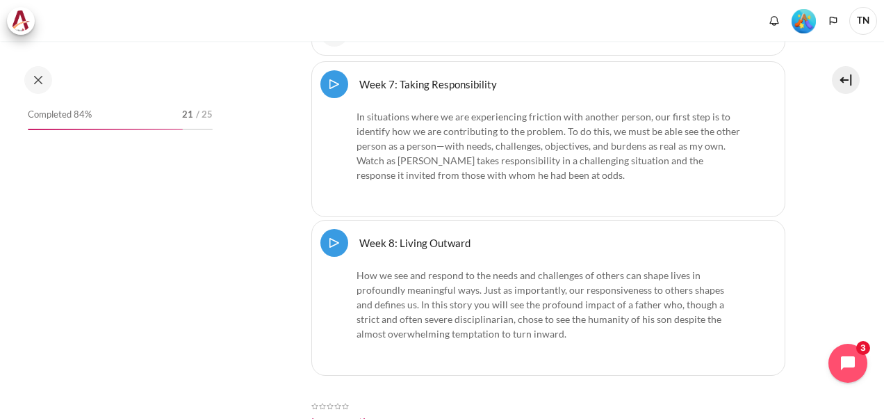
scroll to position [21301, 0]
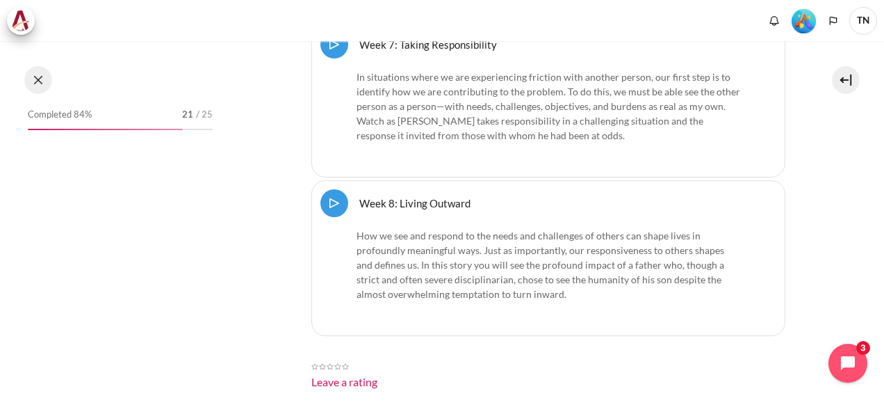
click at [40, 81] on button at bounding box center [38, 80] width 28 height 28
drag, startPoint x: 35, startPoint y: 82, endPoint x: 41, endPoint y: 87, distance: 7.9
click at [35, 82] on button at bounding box center [38, 80] width 28 height 28
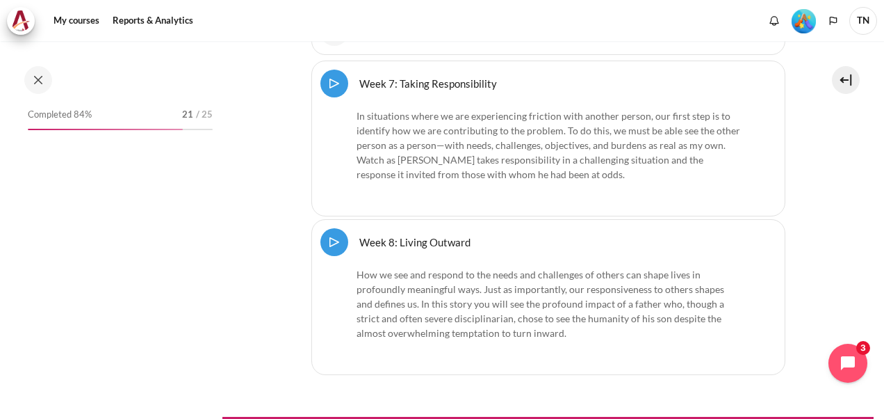
scroll to position [21281, 0]
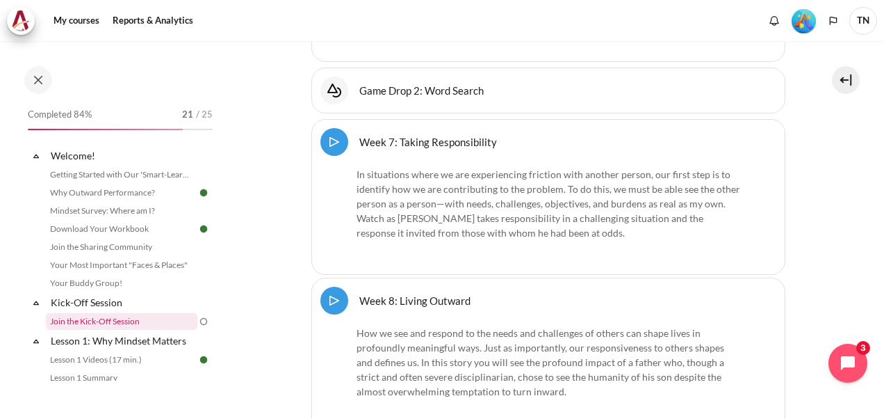
click at [125, 318] on link "Join the Kick-Off Session" at bounding box center [122, 321] width 152 height 17
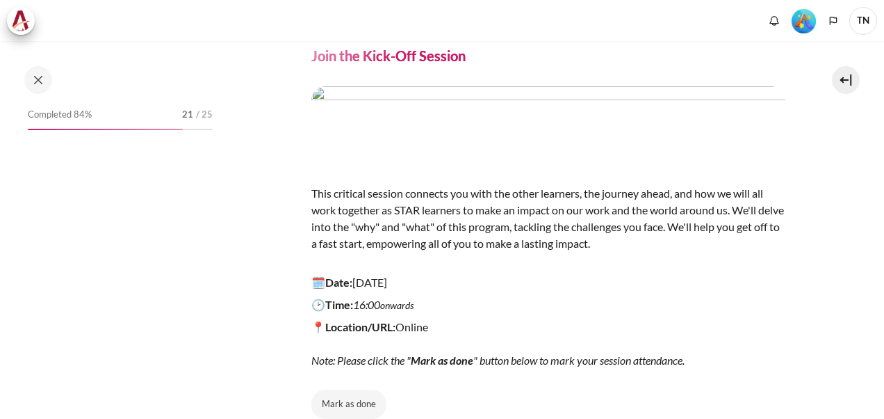
scroll to position [199, 0]
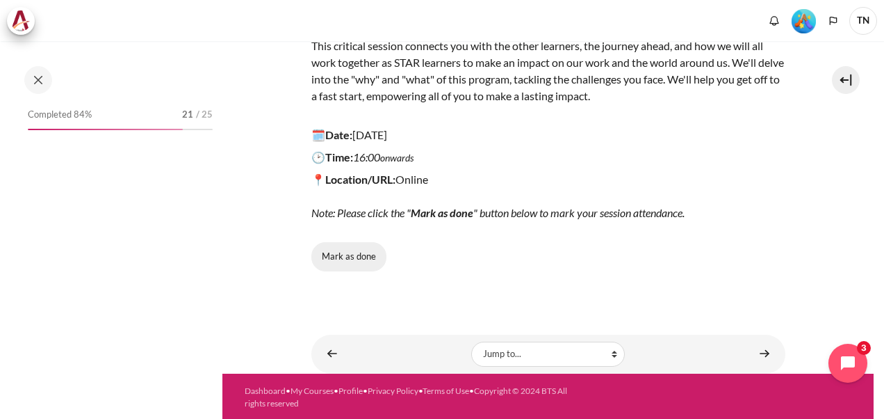
click at [352, 255] on button "Mark as done" at bounding box center [348, 256] width 75 height 29
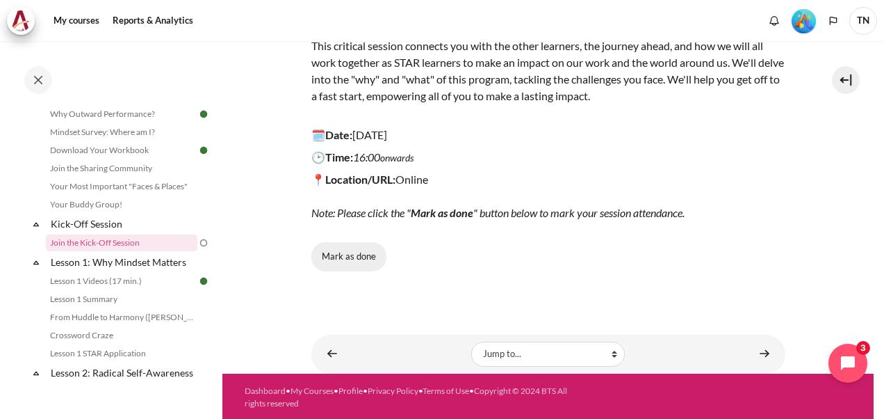
click at [345, 257] on button "Mark as done" at bounding box center [348, 256] width 75 height 29
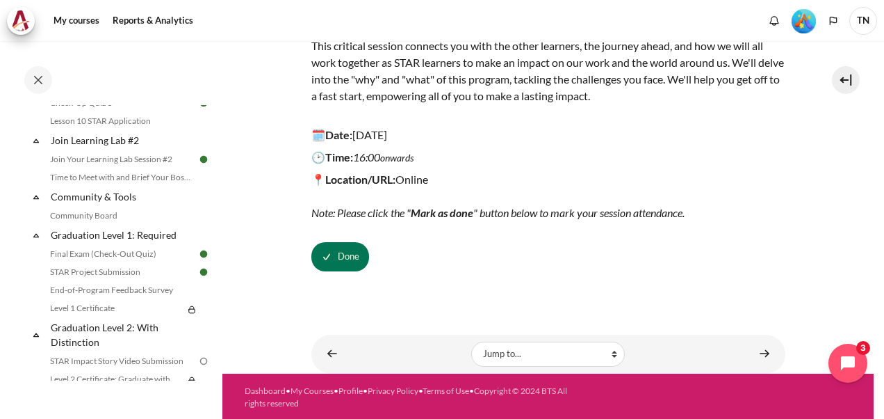
scroll to position [1420, 0]
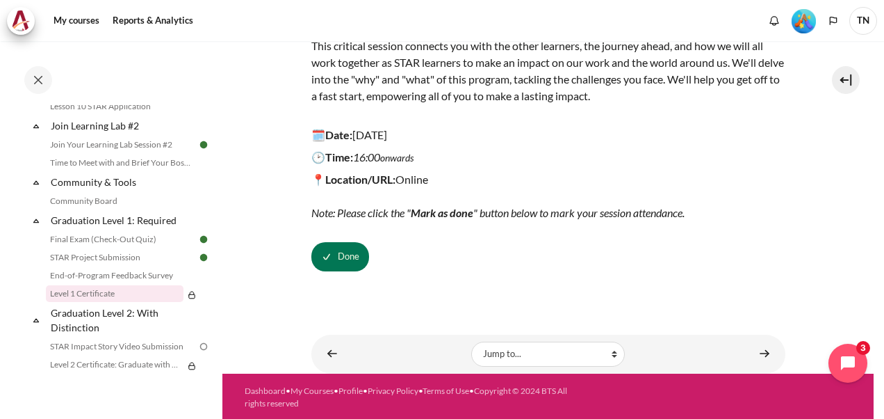
click at [115, 302] on link "Level 1 Certificate" at bounding box center [115, 293] width 138 height 17
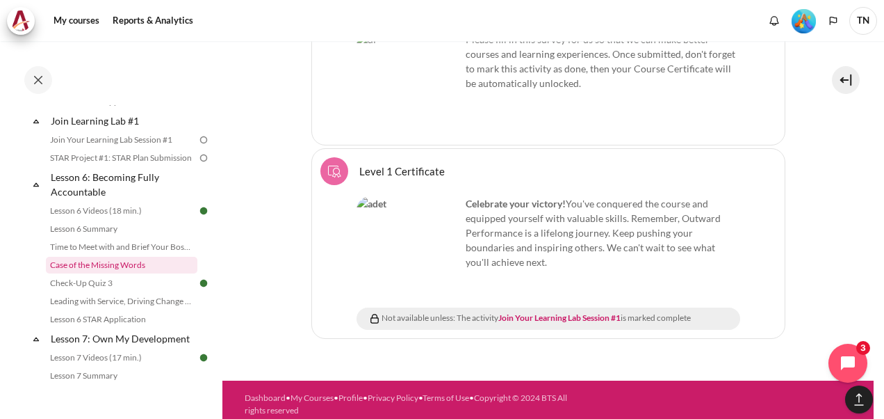
scroll to position [721, 0]
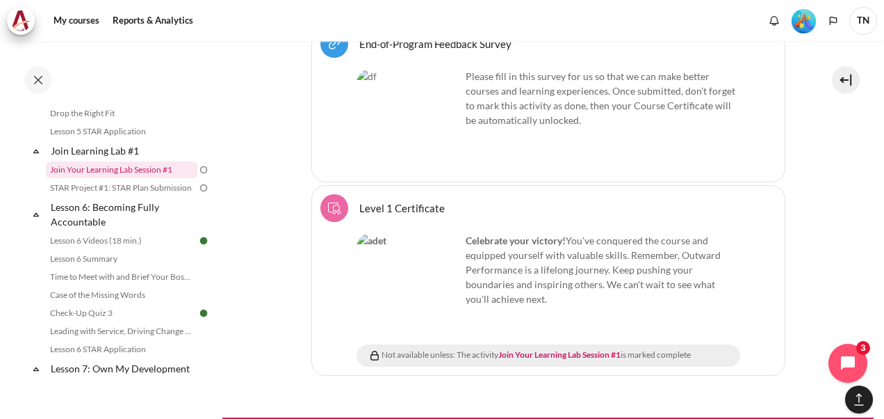
click at [133, 178] on link "Join Your Learning Lab Session #1" at bounding box center [122, 169] width 152 height 17
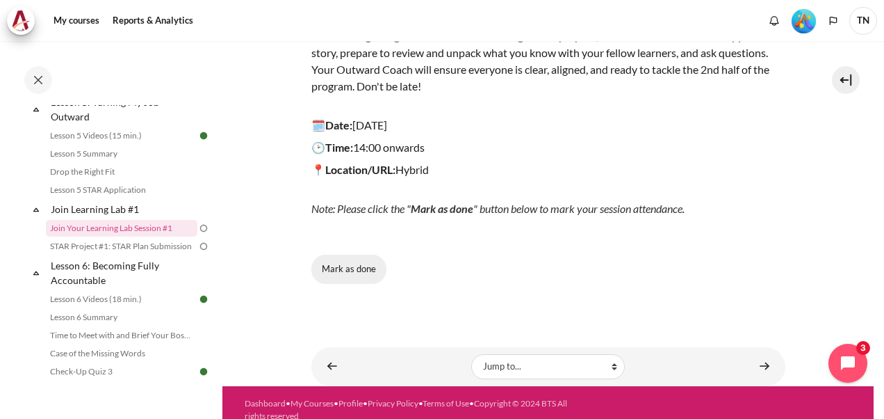
click at [352, 268] on button "Mark as done" at bounding box center [348, 268] width 75 height 29
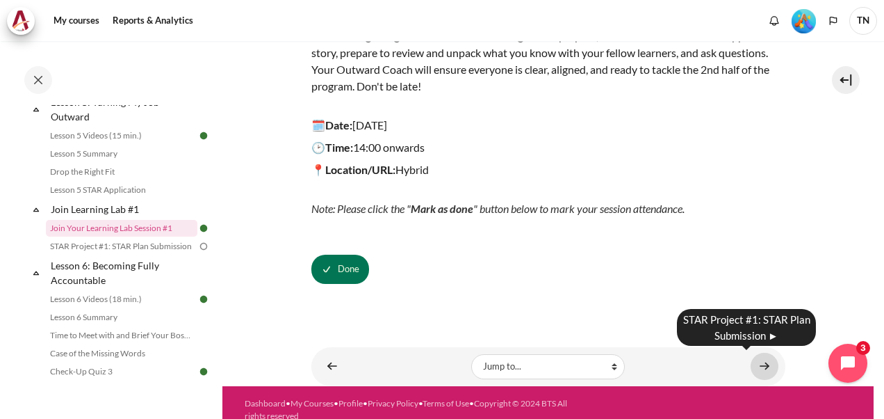
click at [761, 367] on link "Content" at bounding box center [765, 365] width 28 height 27
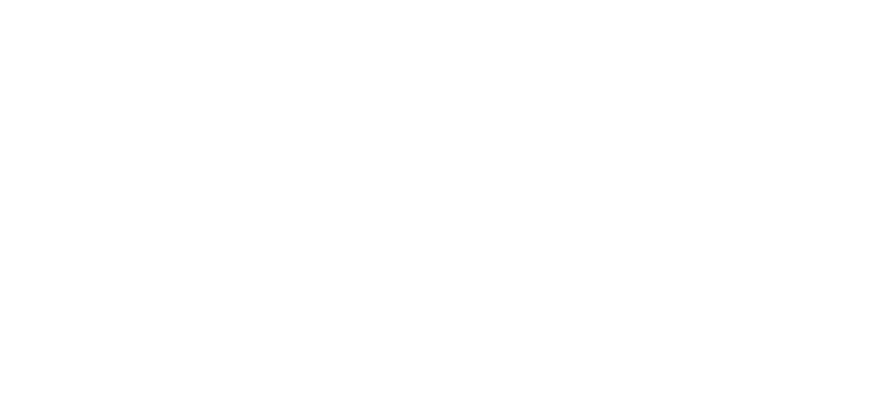
drag, startPoint x: 217, startPoint y: 222, endPoint x: 218, endPoint y: 259, distance: 36.2
click at [218, 259] on div "Skip to main content" at bounding box center [442, 209] width 884 height 419
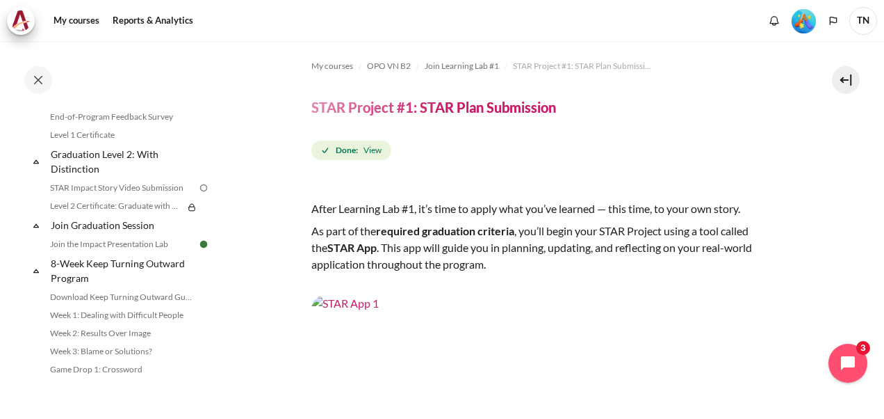
scroll to position [1543, 0]
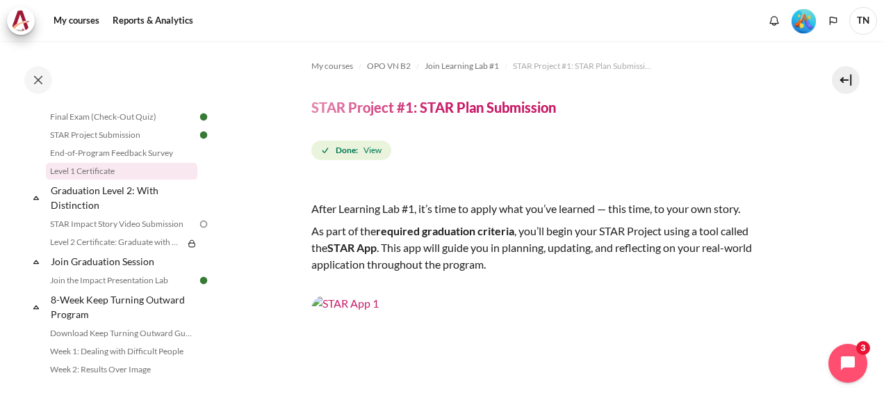
drag, startPoint x: 102, startPoint y: 186, endPoint x: 111, endPoint y: 183, distance: 9.5
click at [102, 179] on link "Level 1 Certificate" at bounding box center [122, 171] width 152 height 17
click at [107, 179] on link "Level 1 Certificate" at bounding box center [122, 171] width 152 height 17
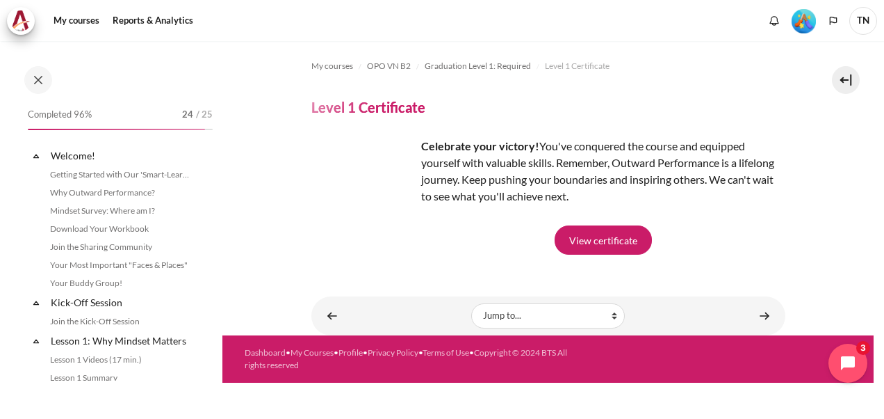
scroll to position [1486, 0]
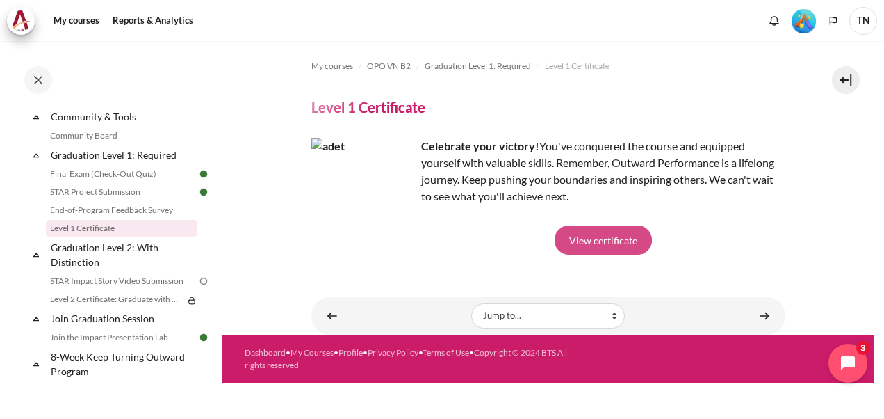
click at [602, 238] on link "View certificate" at bounding box center [603, 239] width 97 height 29
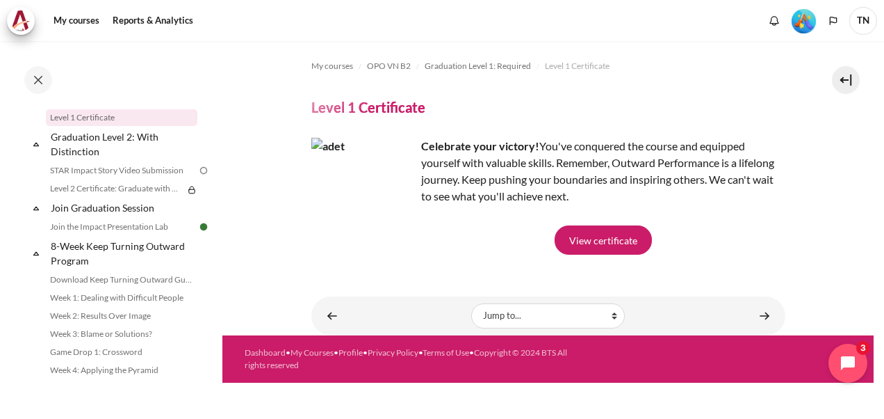
scroll to position [1700, 0]
